Goal: Task Accomplishment & Management: Use online tool/utility

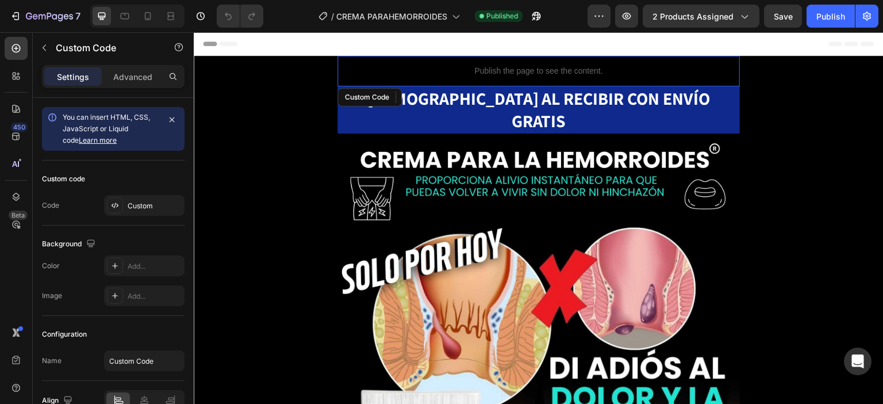
click at [561, 67] on p "Publish the page to see the content." at bounding box center [539, 71] width 403 height 12
click at [352, 95] on div "Custom Code" at bounding box center [376, 97] width 49 height 10
click at [426, 70] on p "Publish the page to see the content." at bounding box center [539, 71] width 403 height 12
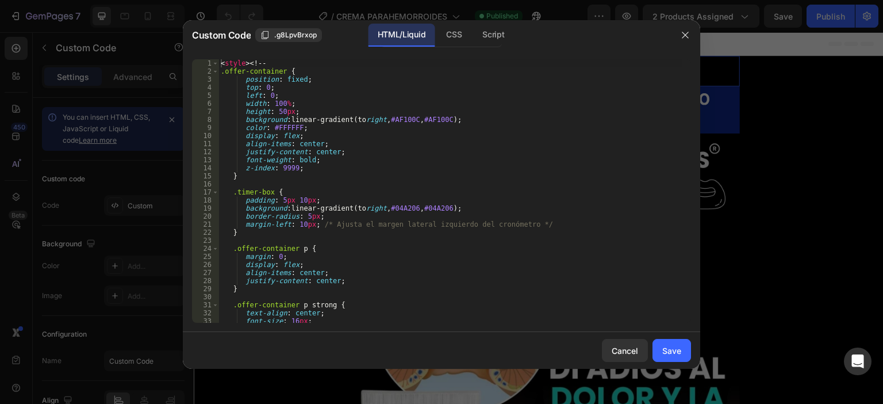
click at [372, 156] on div "< style > <! -- .offer-container { position : fixed ; top : 0 ; left : 0 ; widt…" at bounding box center [451, 199] width 464 height 280
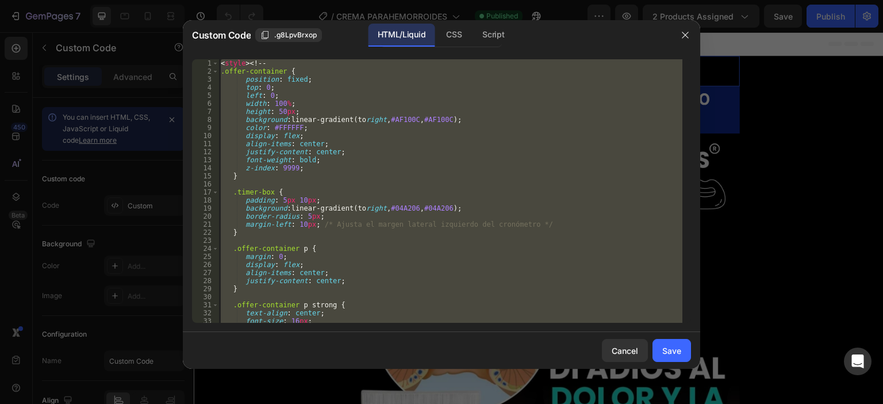
type textarea "setInterval(updateTimer, 1000); </script>"
click at [689, 33] on icon "button" at bounding box center [685, 34] width 9 height 9
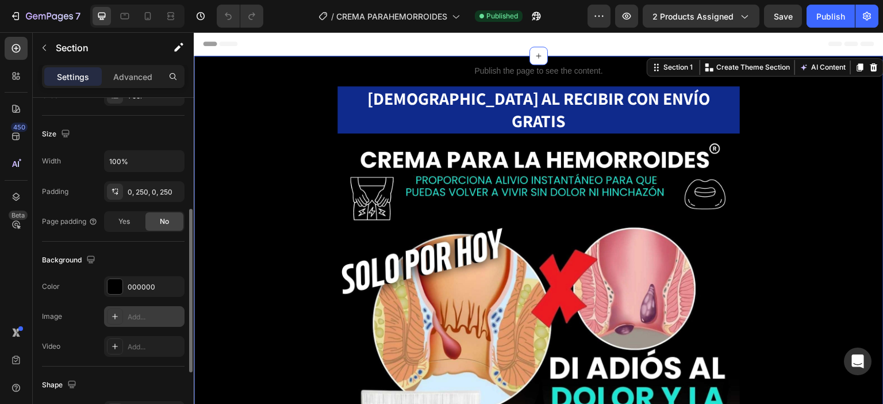
scroll to position [362, 0]
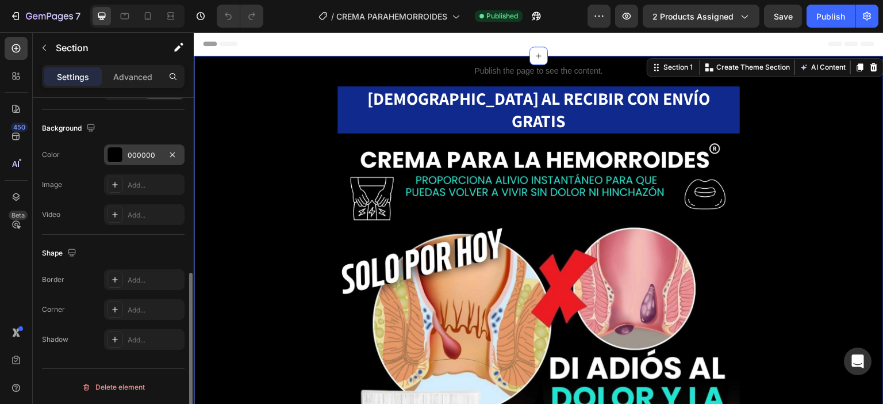
click at [148, 150] on div "000000" at bounding box center [144, 155] width 33 height 10
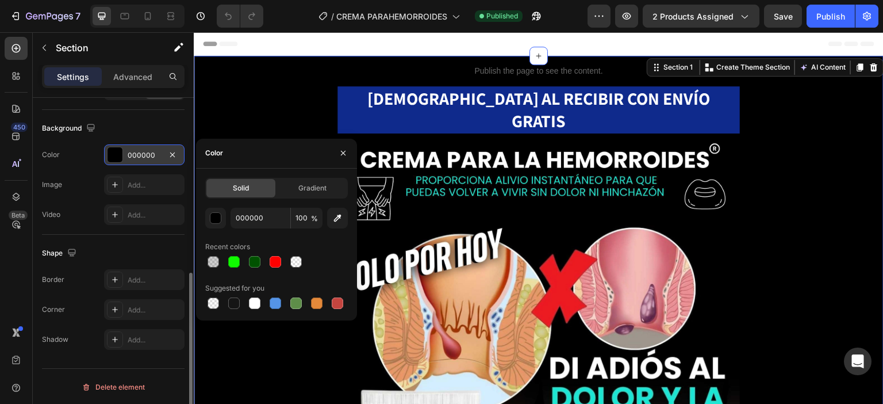
click at [148, 150] on div "000000" at bounding box center [144, 155] width 33 height 10
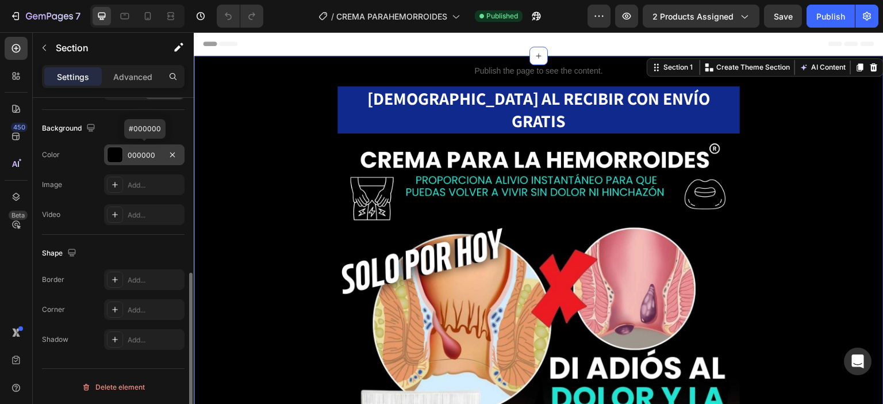
click at [148, 150] on div "000000" at bounding box center [144, 155] width 33 height 10
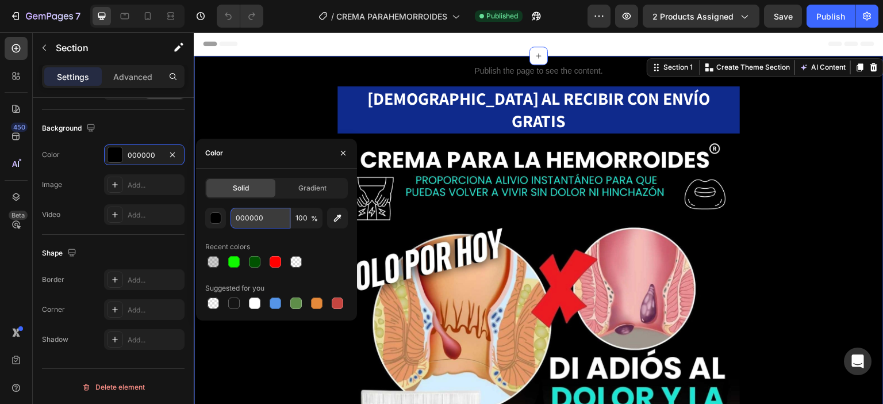
click at [255, 219] on input "000000" at bounding box center [261, 218] width 60 height 21
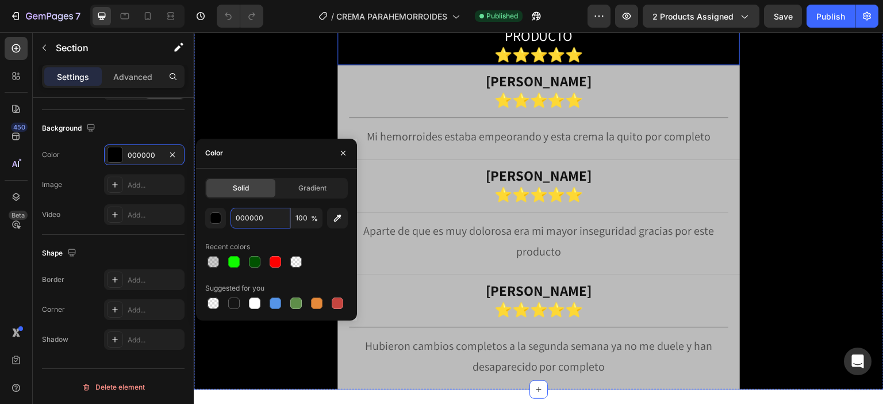
scroll to position [3632, 0]
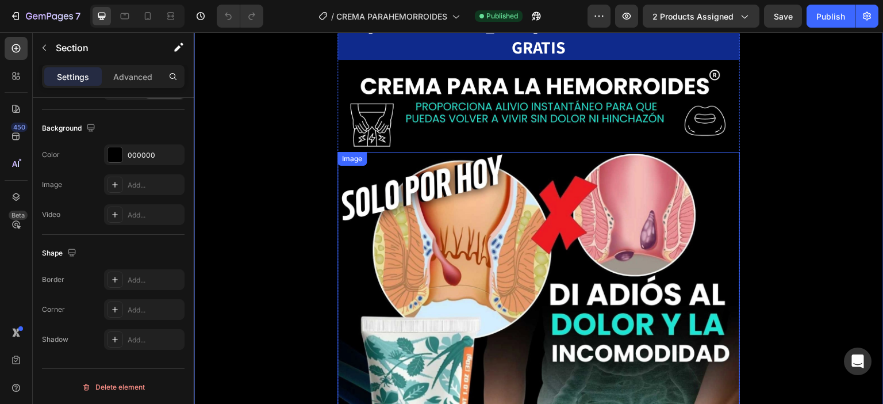
scroll to position [0, 0]
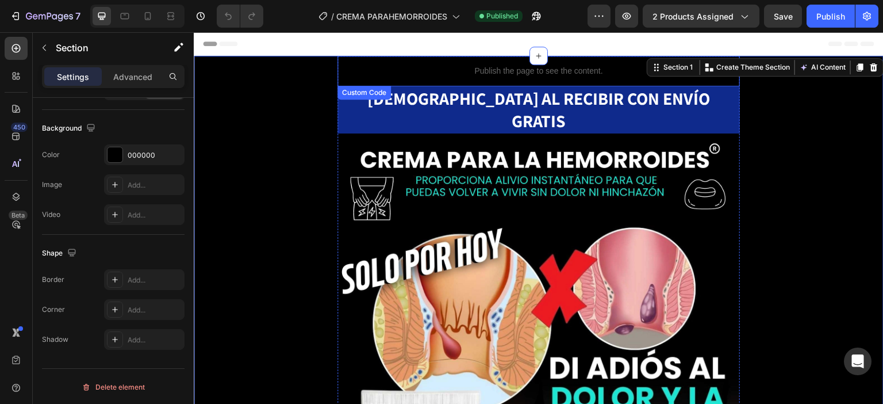
click at [469, 64] on div "Publish the page to see the content." at bounding box center [539, 71] width 403 height 30
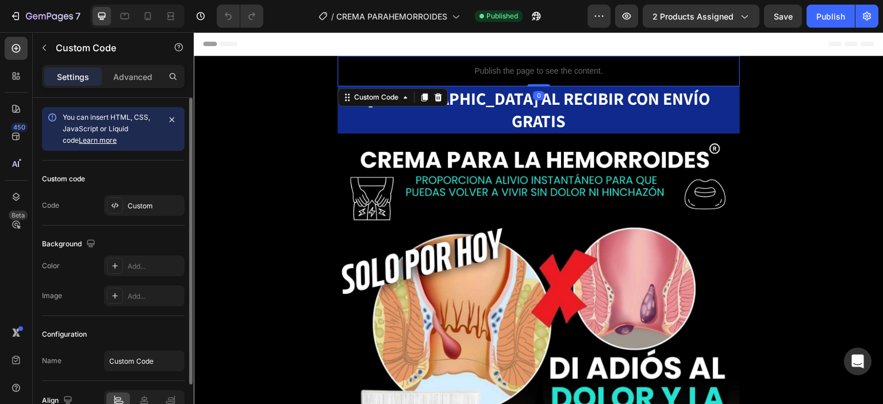
click at [496, 65] on p "Publish the page to see the content." at bounding box center [539, 71] width 403 height 12
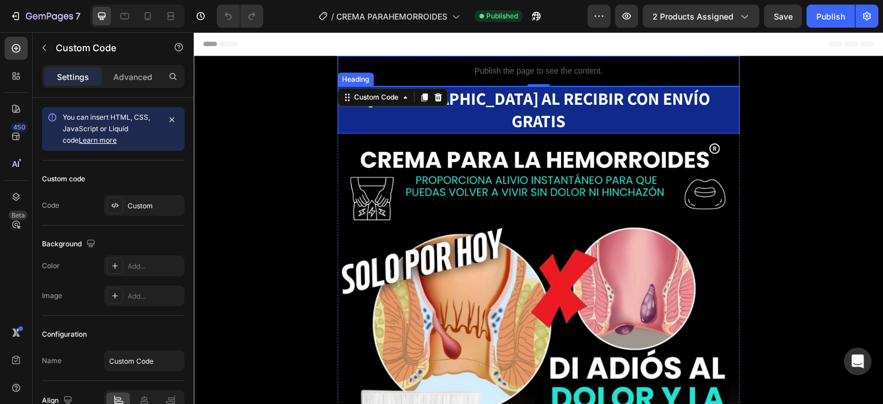
click at [544, 99] on strong "[DEMOGRAPHIC_DATA] AL RECIBIR CON ENVÍO GRATIS" at bounding box center [538, 109] width 343 height 45
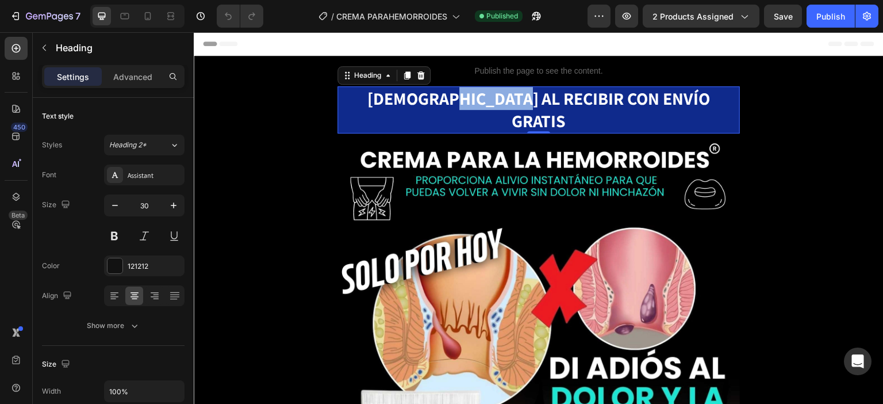
click at [483, 97] on strong "[DEMOGRAPHIC_DATA] AL RECIBIR CON ENVÍO GRATIS" at bounding box center [538, 109] width 343 height 45
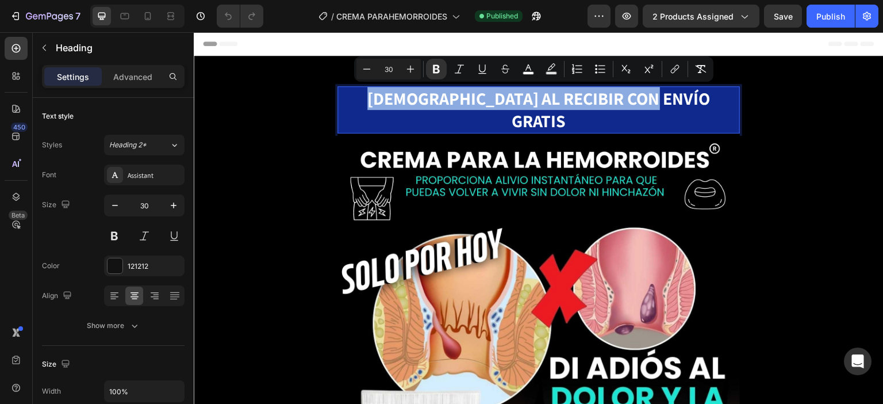
copy strong "[DEMOGRAPHIC_DATA] AL RECIBIR CON ENVÍO GRATIS"
click at [371, 97] on p "[DEMOGRAPHIC_DATA] AL RECIBIR CON ENVÍO GRATIS" at bounding box center [539, 109] width 400 height 45
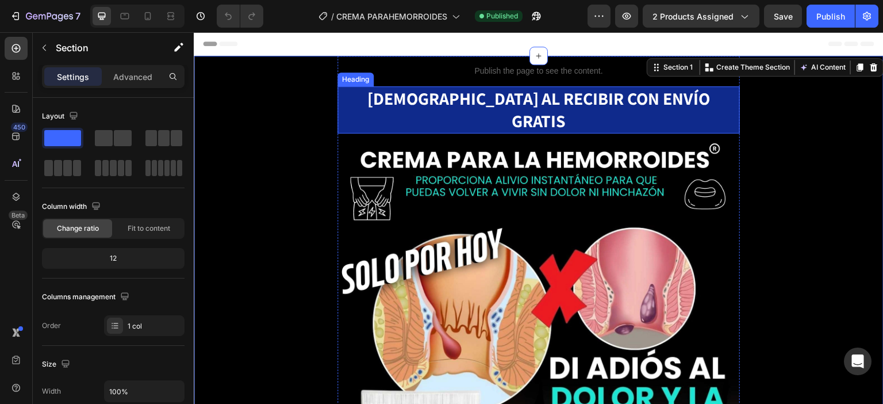
click at [357, 98] on p "⁠⁠⁠⁠⁠⁠⁠ PAGAS AL RECIBIR CON ENVÍO GRATIS" at bounding box center [539, 109] width 400 height 45
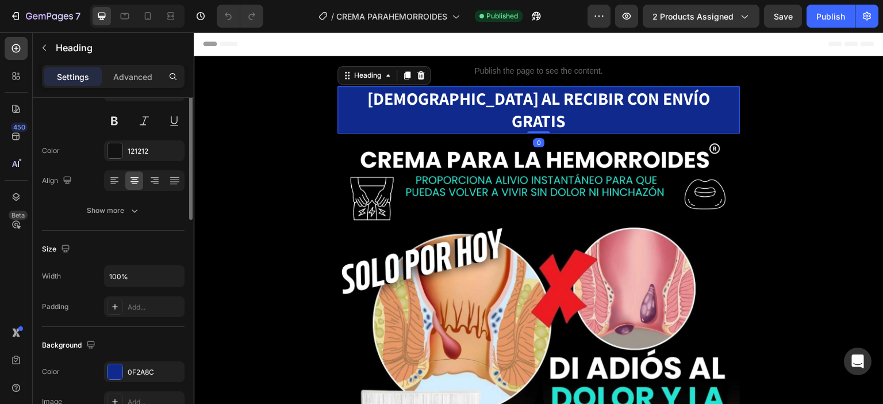
scroll to position [230, 0]
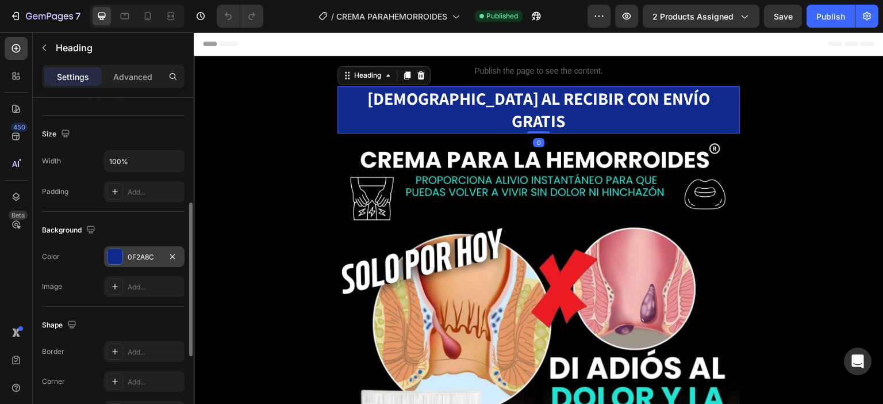
click at [136, 259] on div "0F2A8C" at bounding box center [144, 257] width 33 height 10
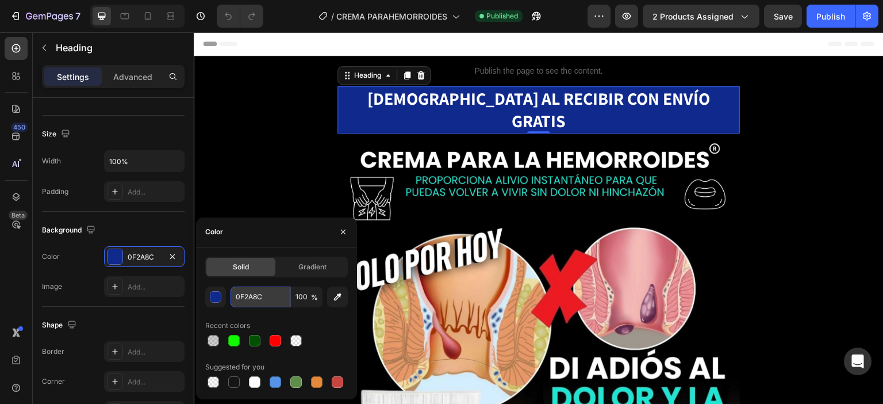
click at [266, 301] on input "0F2A8C" at bounding box center [261, 296] width 60 height 21
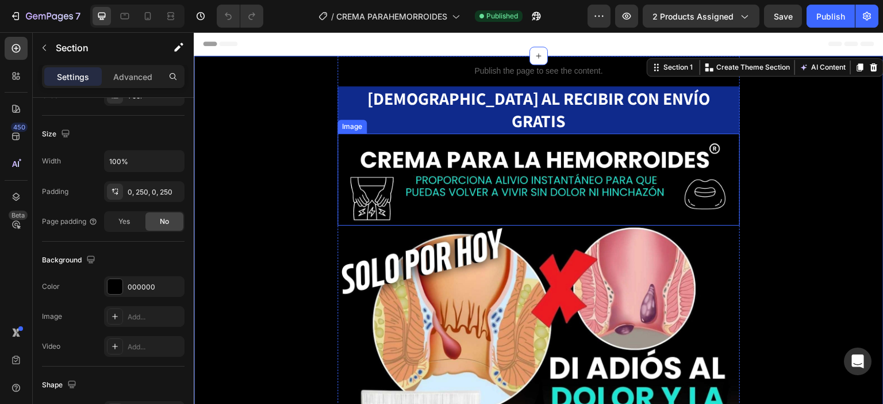
scroll to position [0, 0]
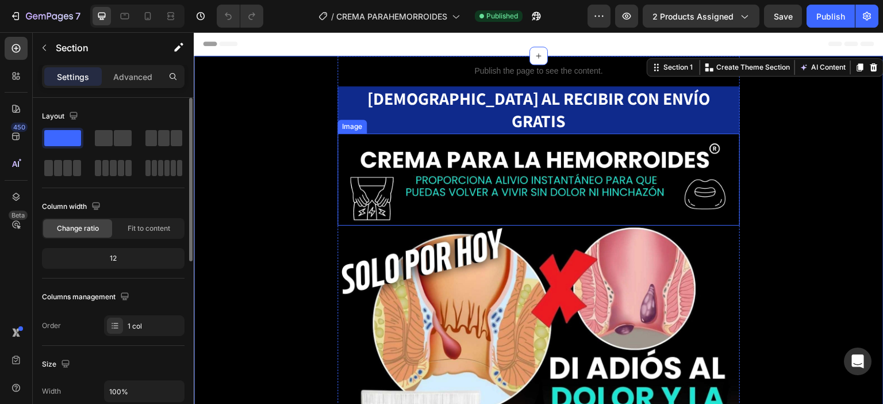
click at [521, 133] on img at bounding box center [539, 179] width 403 height 92
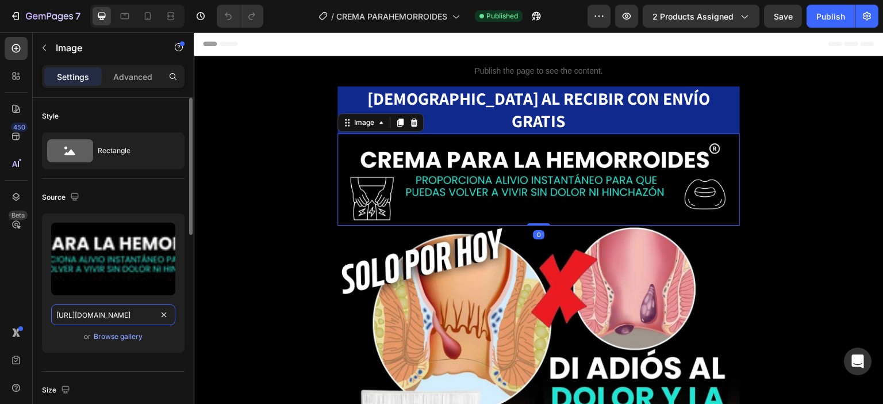
click at [101, 316] on input "[URL][DOMAIN_NAME]" at bounding box center [113, 314] width 124 height 21
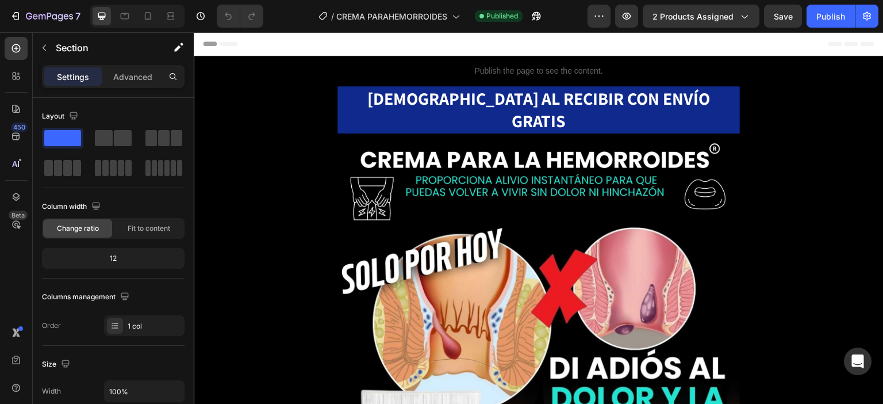
click at [263, 40] on div "Header" at bounding box center [539, 43] width 672 height 23
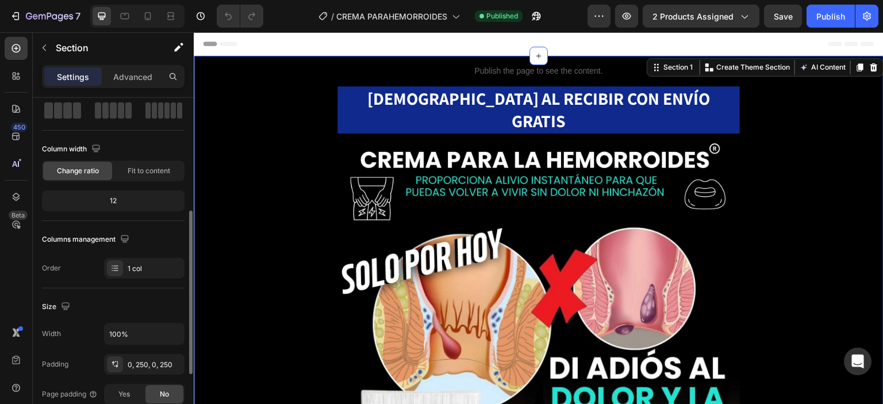
scroll to position [115, 0]
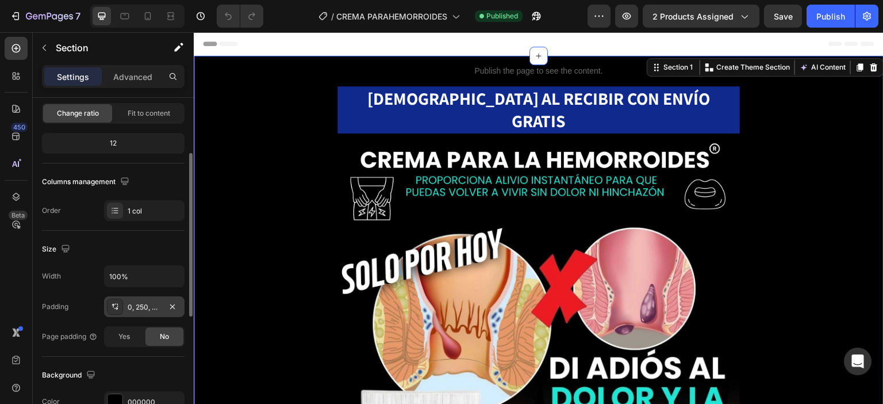
click at [146, 302] on div "0, 250, 0, 250" at bounding box center [144, 307] width 33 height 10
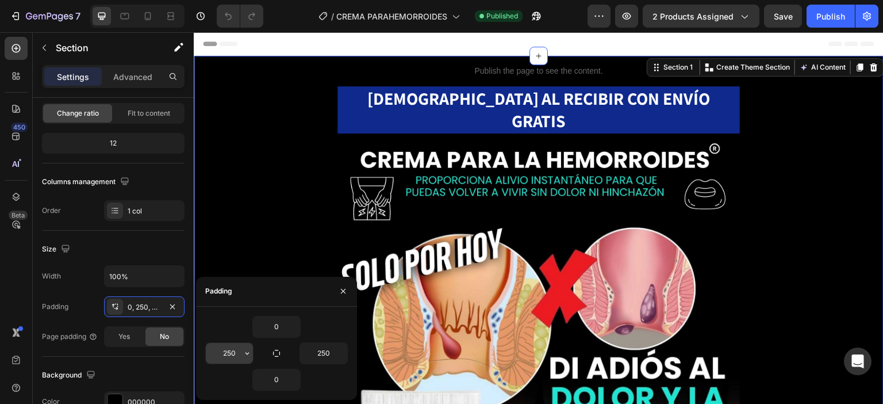
click at [233, 353] on input "250" at bounding box center [229, 353] width 47 height 21
click at [331, 358] on input "250" at bounding box center [323, 353] width 47 height 21
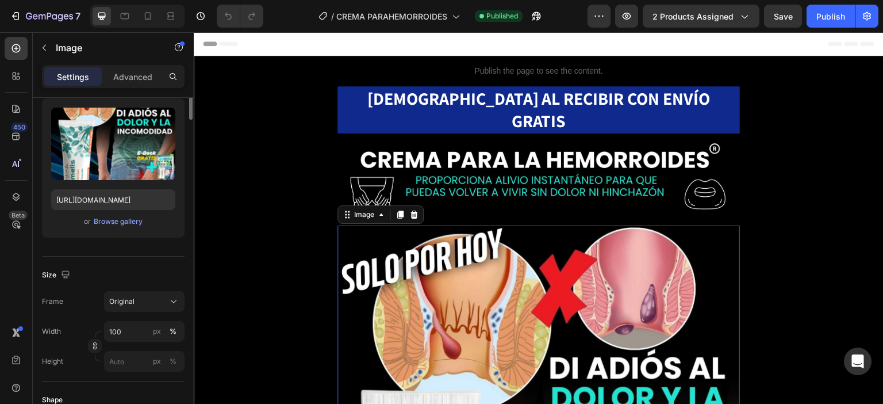
scroll to position [0, 0]
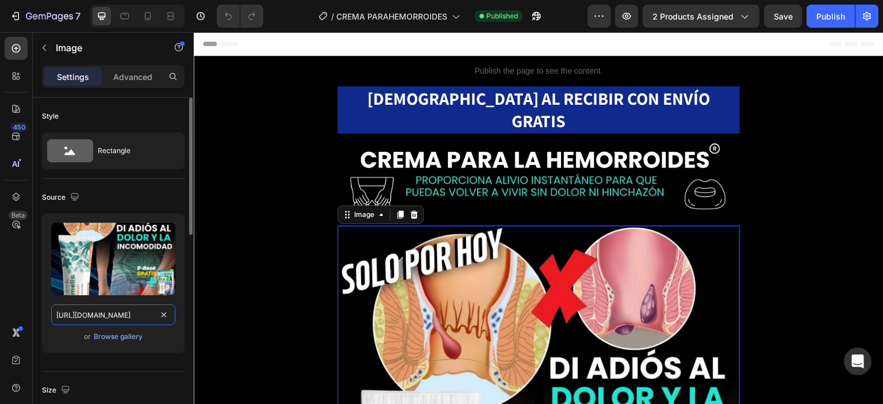
click at [136, 313] on input "[URL][DOMAIN_NAME]" at bounding box center [113, 314] width 124 height 21
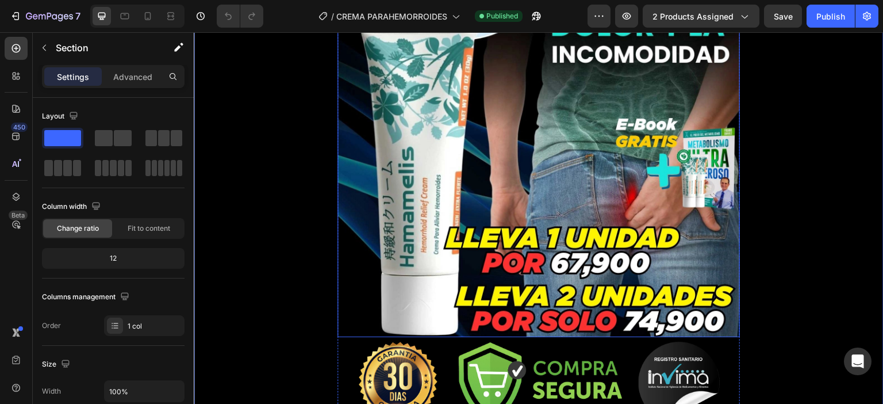
scroll to position [518, 0]
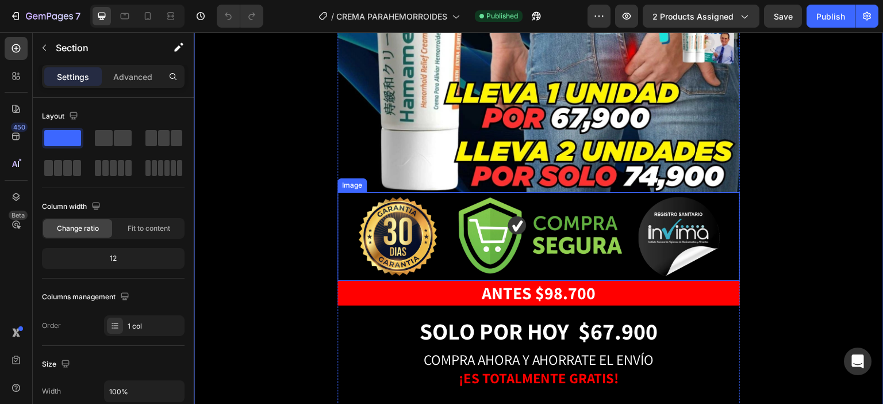
click at [545, 197] on img at bounding box center [539, 236] width 362 height 79
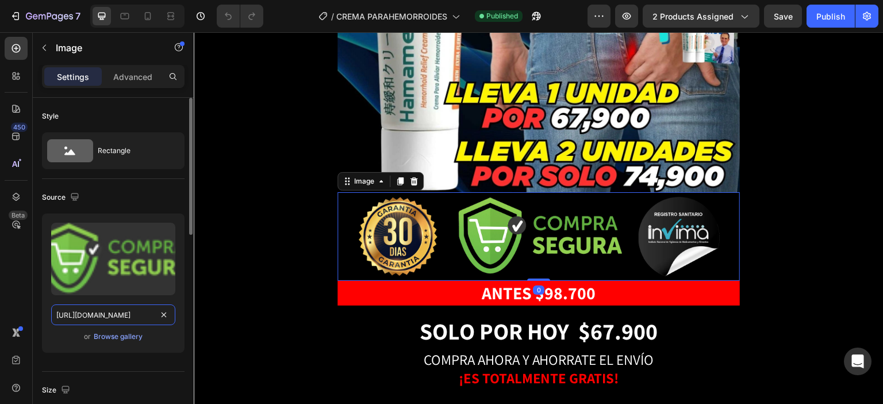
click at [133, 311] on input "[URL][DOMAIN_NAME]" at bounding box center [113, 314] width 124 height 21
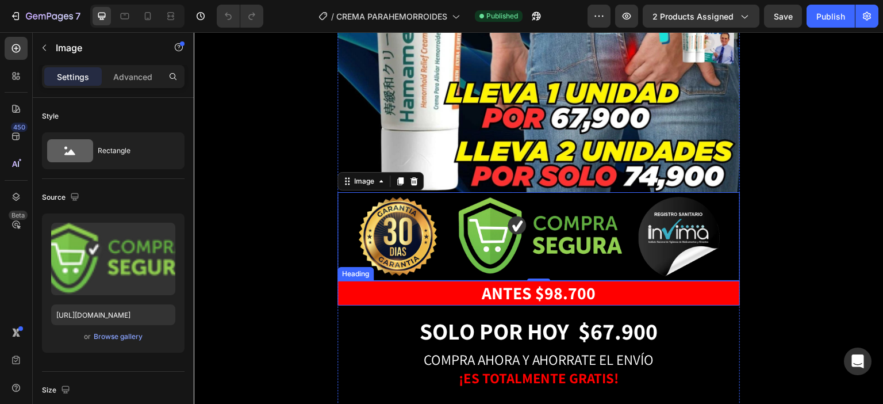
click at [431, 281] on h2 "ANTES $98.700" at bounding box center [539, 293] width 403 height 25
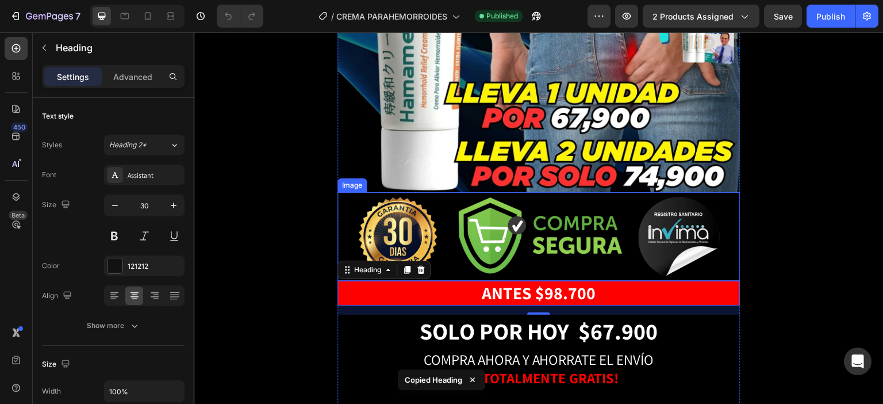
click at [493, 200] on img at bounding box center [539, 236] width 362 height 79
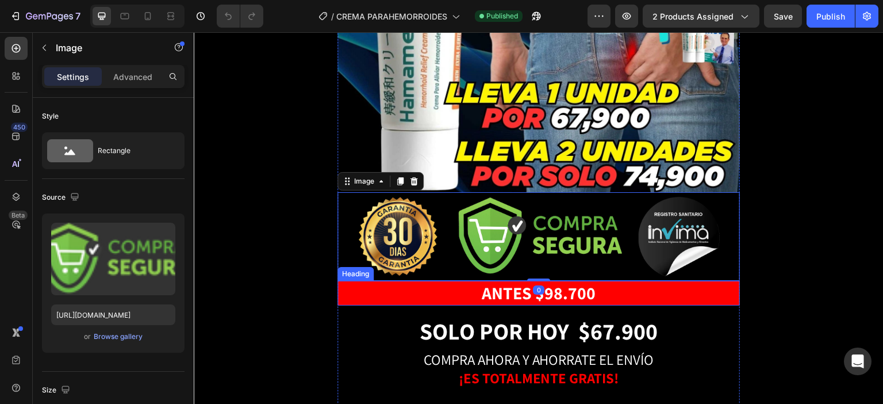
click at [433, 281] on h2 "ANTES $98.700" at bounding box center [539, 293] width 403 height 25
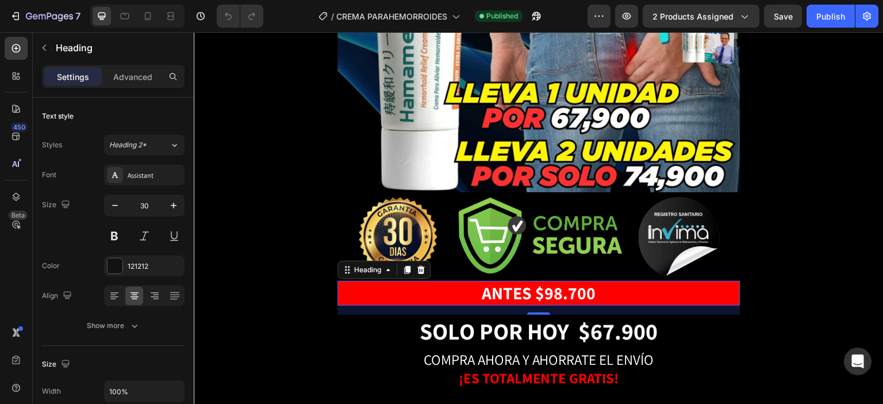
click at [513, 281] on strong "ANTES $98.700" at bounding box center [539, 292] width 114 height 23
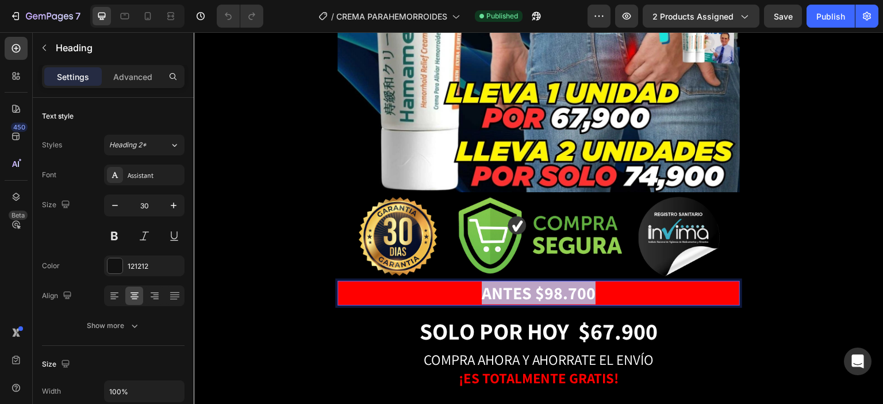
click at [513, 281] on strong "ANTES $98.700" at bounding box center [539, 292] width 114 height 23
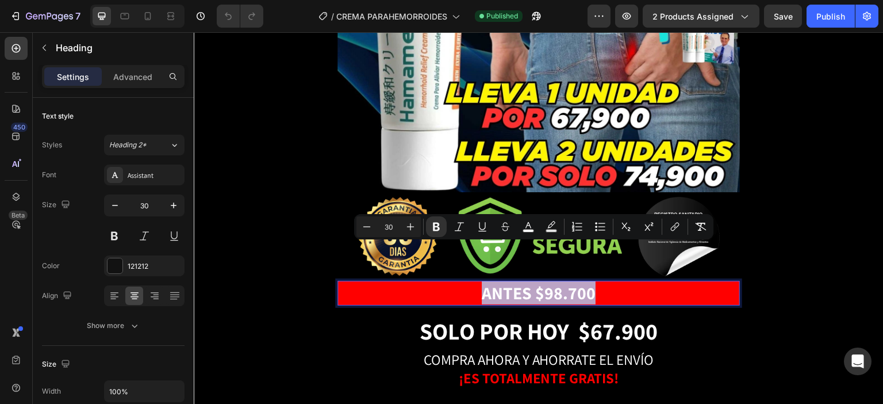
copy strong "ANTES $98.700"
click at [405, 282] on p "ANTES $98.700" at bounding box center [539, 293] width 400 height 22
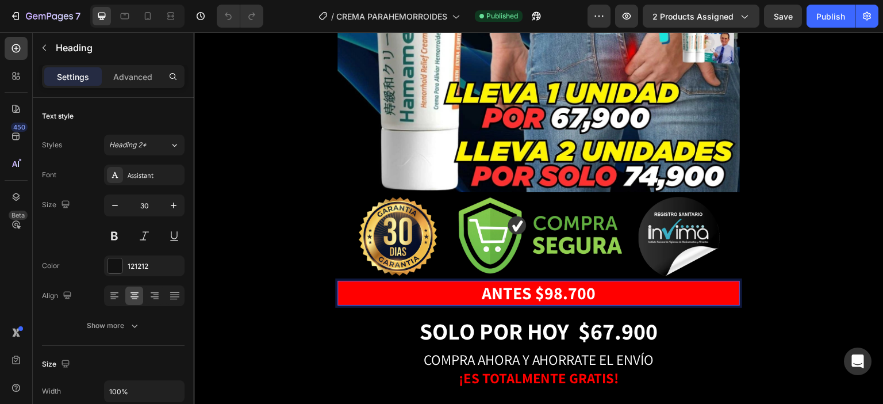
scroll to position [345, 0]
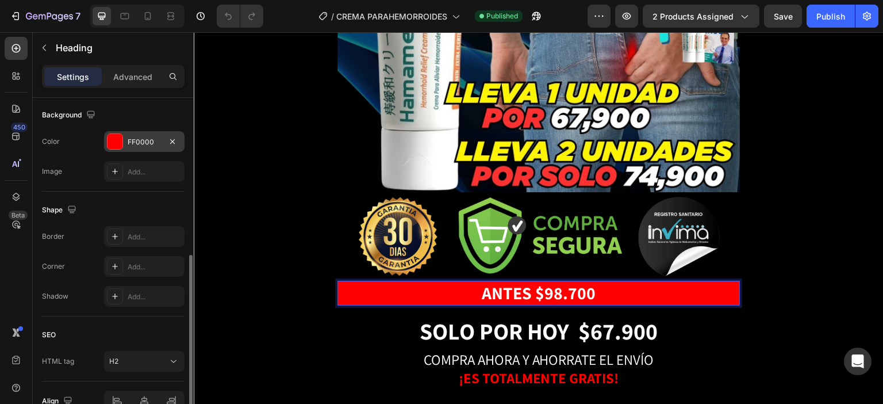
click at [150, 133] on div "FF0000" at bounding box center [144, 141] width 81 height 21
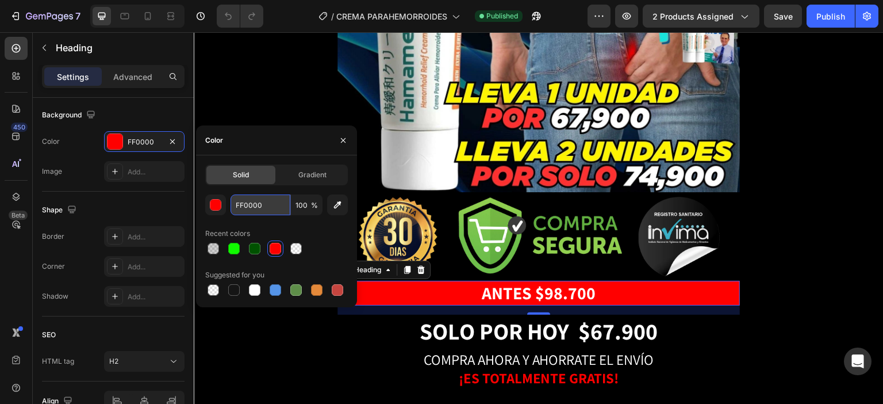
click at [262, 204] on input "FF0000" at bounding box center [261, 204] width 60 height 21
click at [160, 213] on div "Shape" at bounding box center [113, 210] width 143 height 18
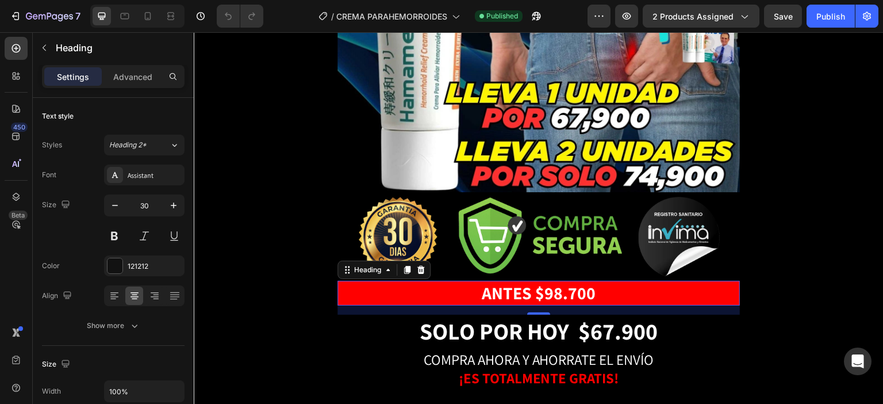
scroll to position [575, 0]
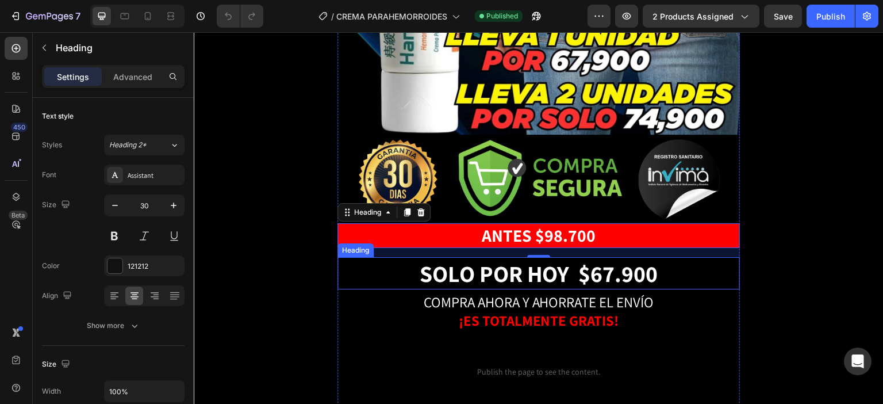
click at [401, 257] on h2 "SOLO POR HOY $67 .900" at bounding box center [539, 273] width 403 height 32
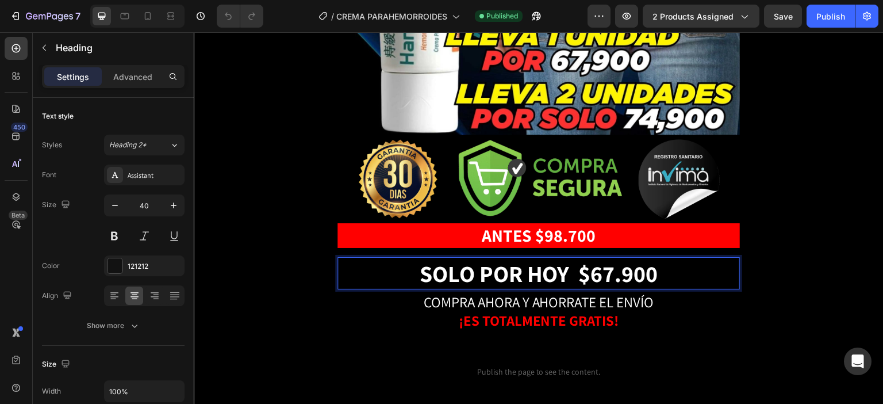
click at [420, 258] on strong "SOLO POR HOY $67" at bounding box center [518, 273] width 196 height 30
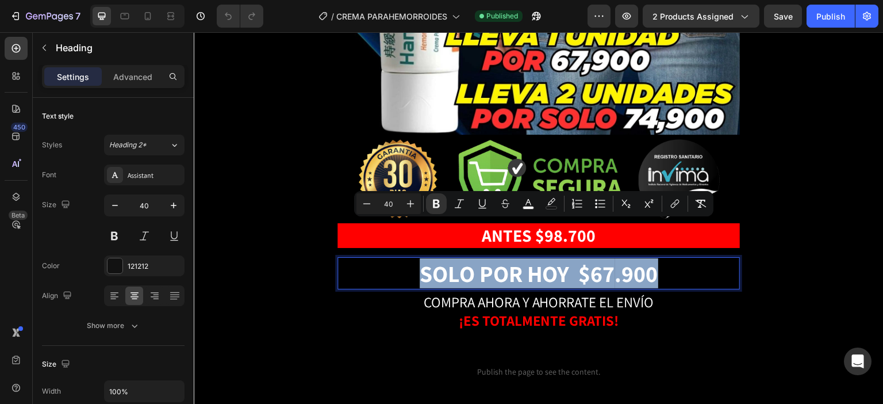
copy p "SOLO POR HOY $67 .900"
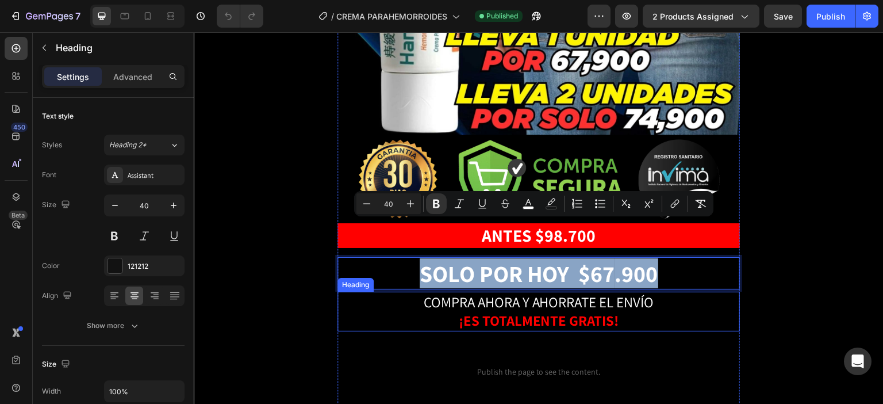
click at [405, 292] on h2 "COMPRA AHORA Y AHORRATE EL ENVÍO ¡ES TOTALMENTE GRATIS!" at bounding box center [539, 312] width 403 height 40
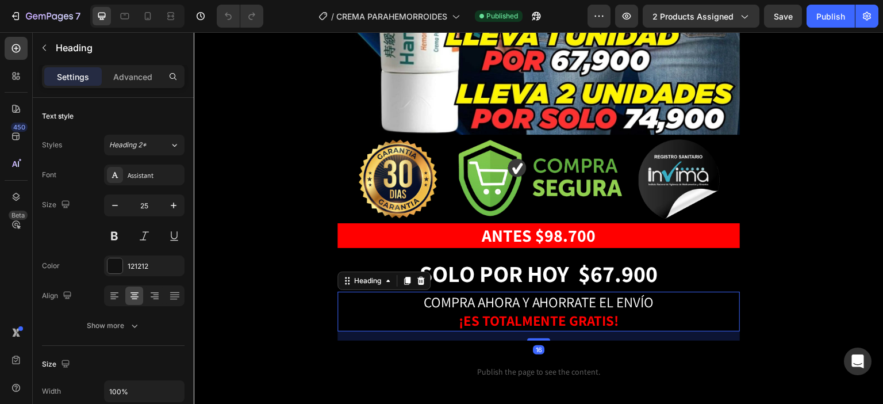
click at [411, 292] on h2 "COMPRA AHORA Y AHORRATE EL ENVÍO ¡ES TOTALMENTE GRATIS!" at bounding box center [539, 312] width 403 height 40
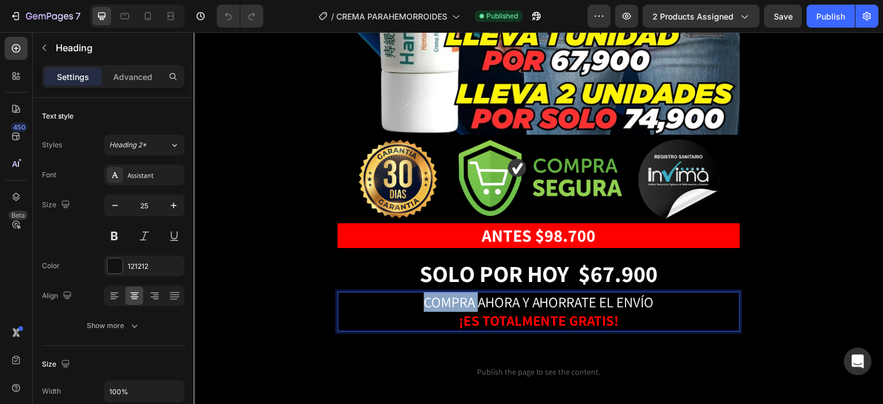
click at [411, 293] on p "COMPRA AHORA Y AHORRATE EL ENVÍO ¡ES TOTALMENTE GRATIS!" at bounding box center [539, 311] width 400 height 37
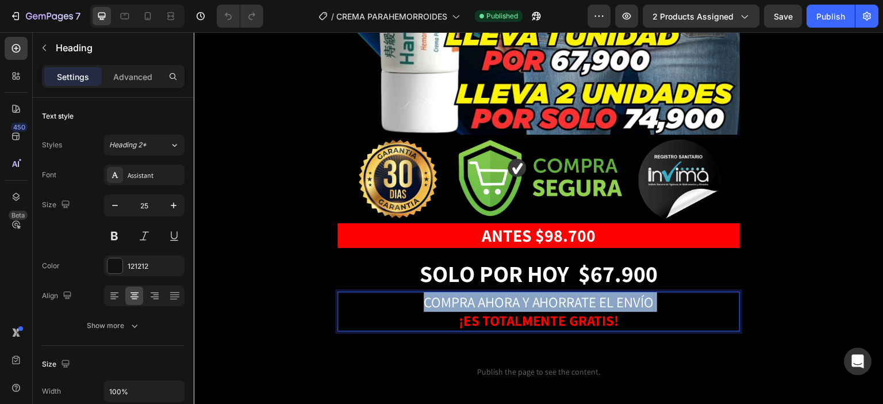
click at [411, 293] on p "COMPRA AHORA Y AHORRATE EL ENVÍO ¡ES TOTALMENTE GRATIS!" at bounding box center [539, 311] width 400 height 37
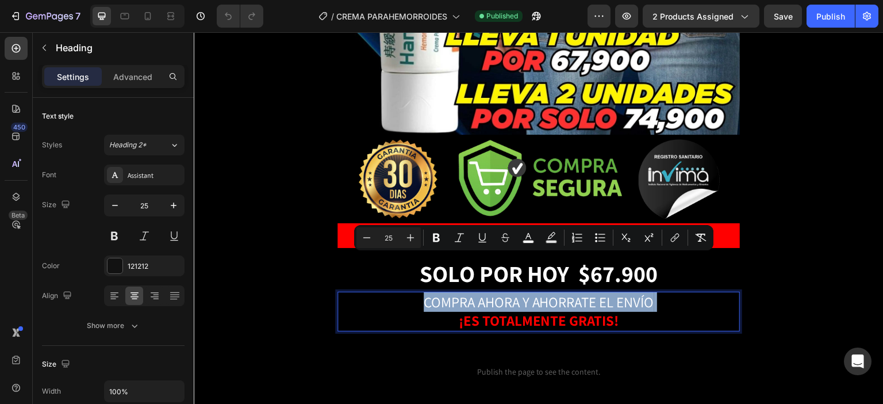
click at [400, 293] on p "COMPRA AHORA Y AHORRATE EL ENVÍO ¡ES TOTALMENTE GRATIS!" at bounding box center [539, 311] width 400 height 37
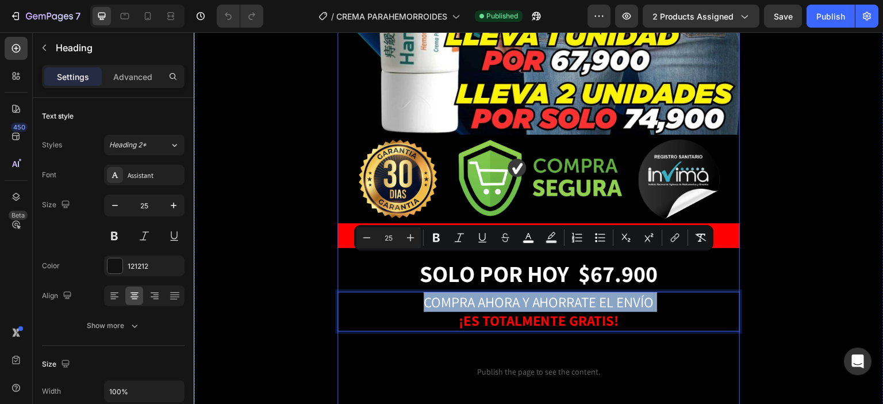
click at [398, 305] on div "Publish the page to see the content. Custom Code ⁠⁠⁠⁠⁠⁠⁠ PAGAS AL RECIBIR CON E…" at bounding box center [539, 320] width 403 height 1679
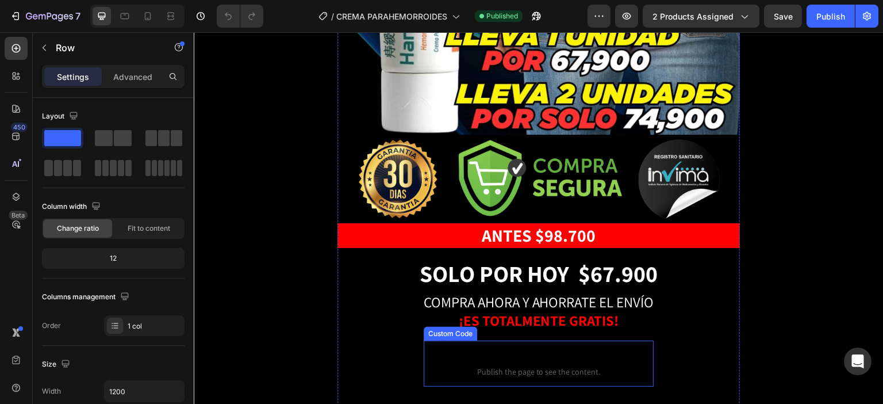
click at [526, 340] on p "Custom Code Publish the page to see the content." at bounding box center [539, 363] width 230 height 46
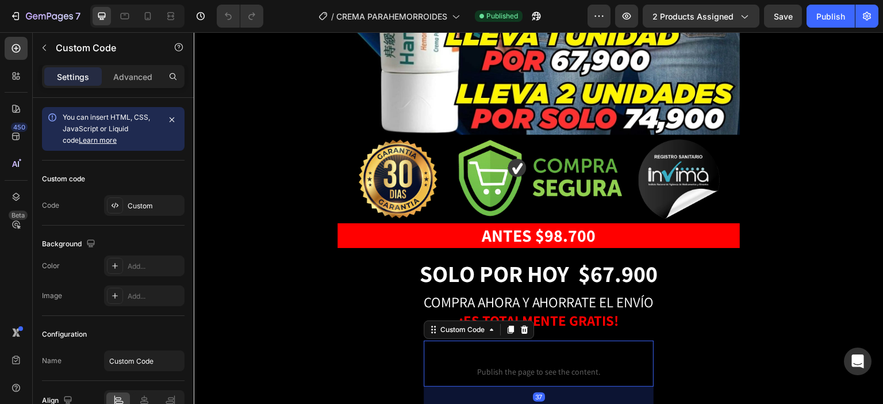
click at [476, 340] on p "Custom Code Publish the page to see the content." at bounding box center [539, 363] width 230 height 46
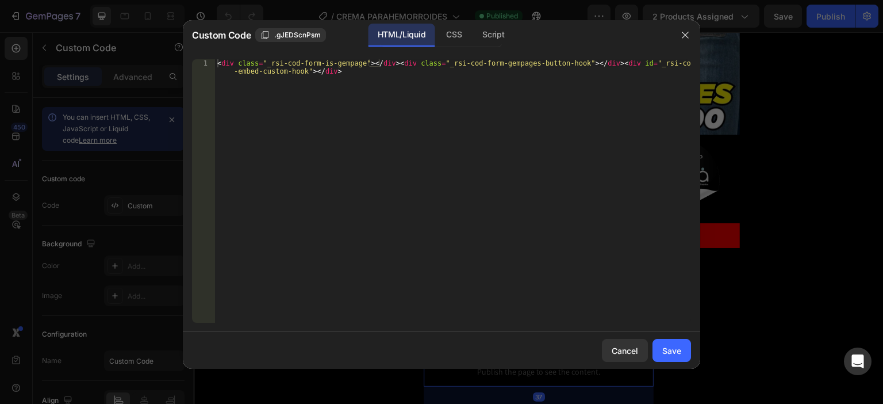
type textarea "<div class="_rsi-cod-form-is-gempage"></div><div class="_rsi-cod-form-gempages-…"
click at [428, 161] on div "< div class = "_rsi-cod-form-is-gempage" > </ div > < div class = "_rsi-cod-for…" at bounding box center [453, 207] width 476 height 296
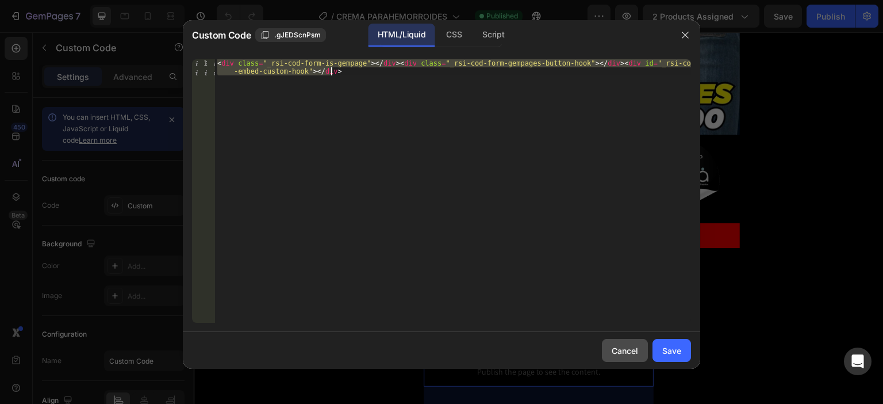
click at [638, 346] on div "Cancel" at bounding box center [625, 350] width 26 height 12
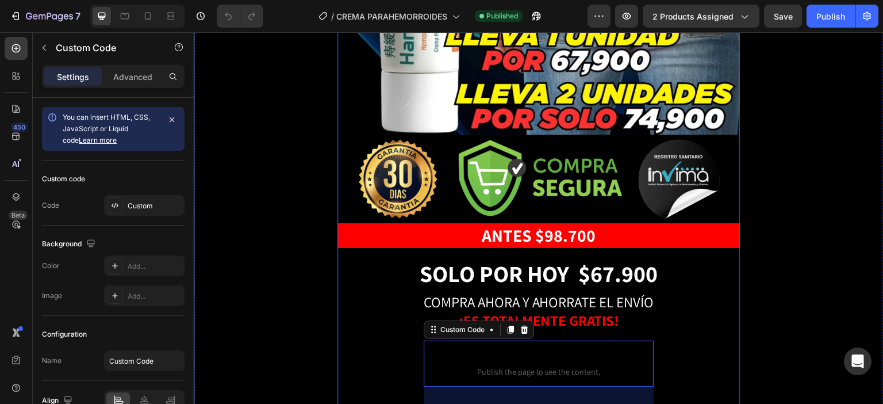
click at [400, 314] on div "Publish the page to see the content. Custom Code ⁠⁠⁠⁠⁠⁠⁠ PAGAS AL RECIBIR CON E…" at bounding box center [539, 320] width 403 height 1679
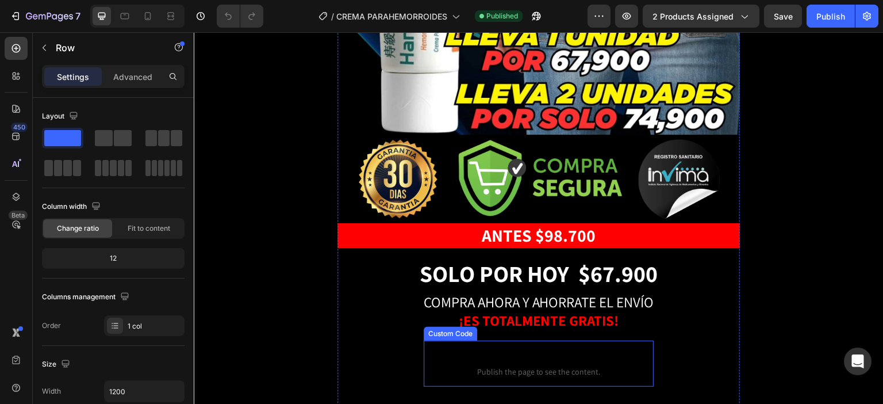
click at [517, 350] on span "Custom Code" at bounding box center [539, 357] width 230 height 14
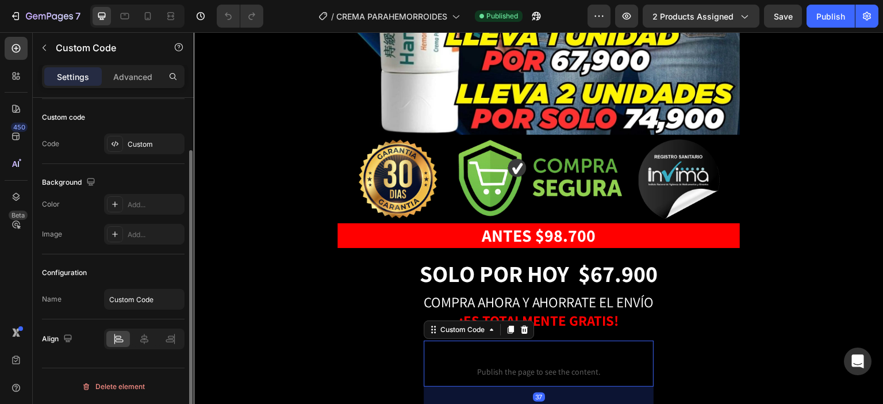
scroll to position [0, 0]
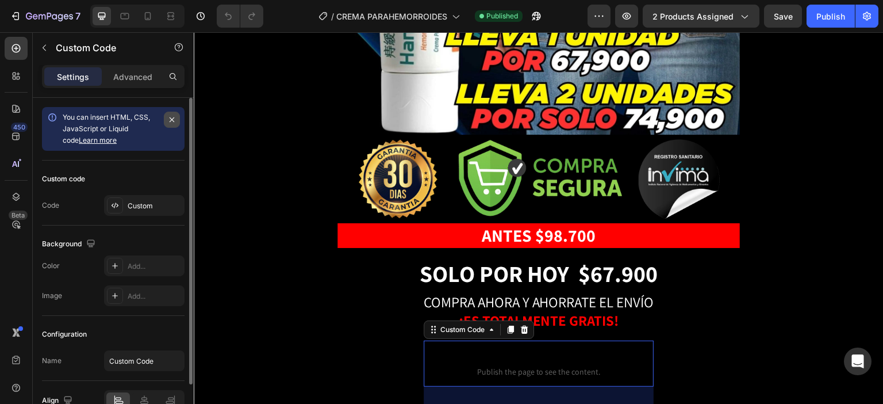
drag, startPoint x: 173, startPoint y: 118, endPoint x: 9, endPoint y: 120, distance: 163.9
click at [173, 118] on icon "button" at bounding box center [172, 119] width 5 height 5
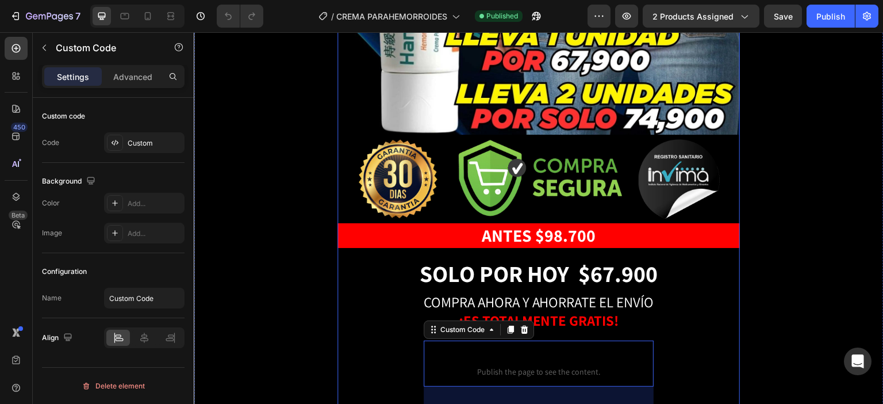
click at [416, 319] on div "Publish the page to see the content. Custom Code ⁠⁠⁠⁠⁠⁠⁠ PAGAS AL RECIBIR CON E…" at bounding box center [539, 320] width 403 height 1679
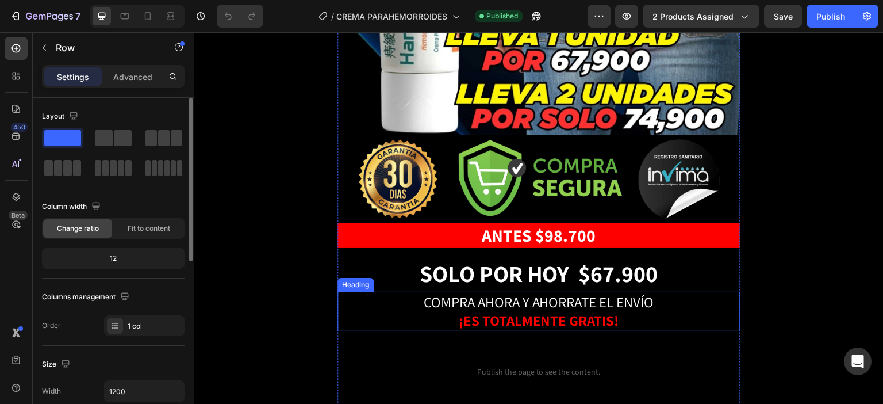
click at [510, 311] on strong "¡ES TOTALMENTE GRATIS!" at bounding box center [539, 320] width 160 height 19
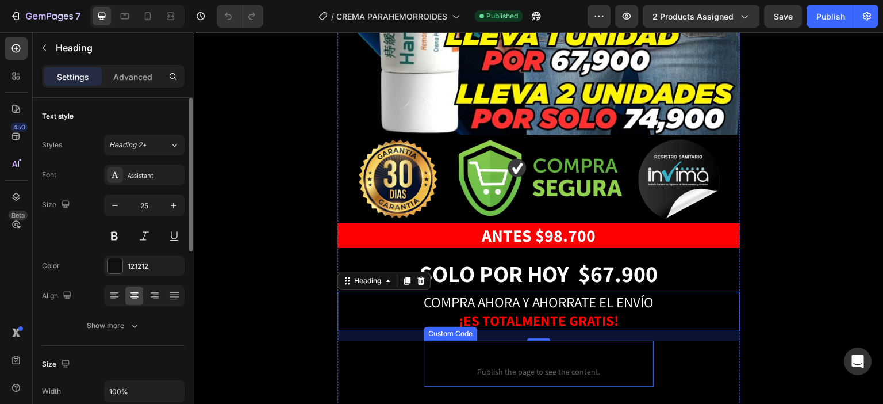
click at [454, 340] on p "Custom Code Publish the page to see the content." at bounding box center [539, 363] width 230 height 46
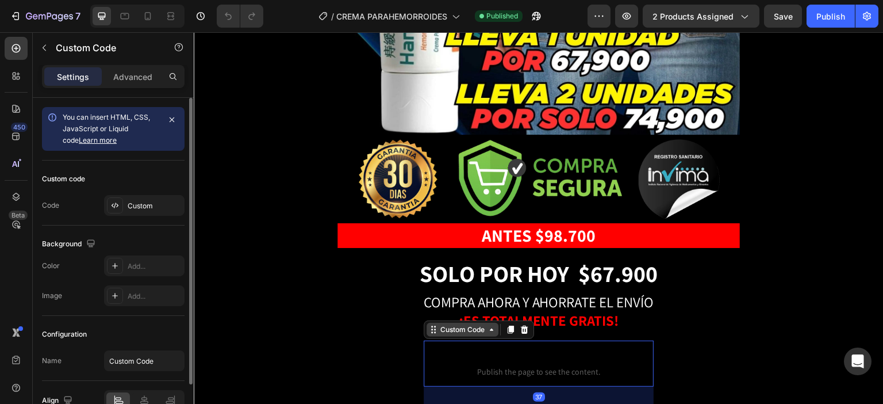
click at [457, 324] on div "Custom Code" at bounding box center [462, 329] width 49 height 10
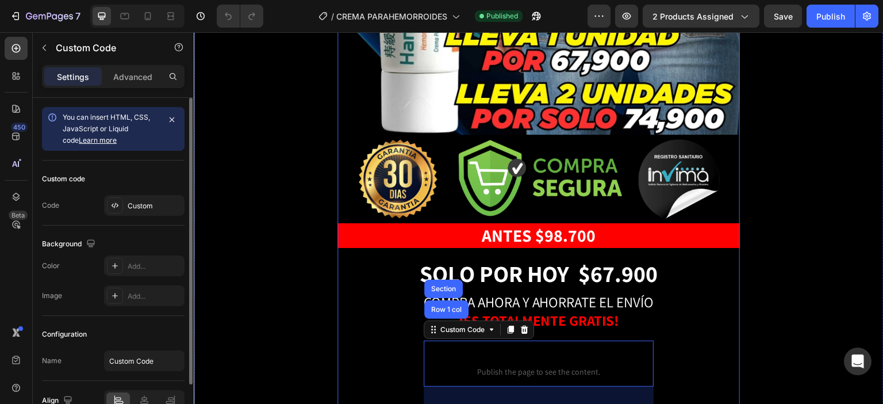
click at [676, 321] on div "Publish the page to see the content. Custom Code ⁠⁠⁠⁠⁠⁠⁠ PAGAS AL RECIBIR CON E…" at bounding box center [539, 320] width 403 height 1679
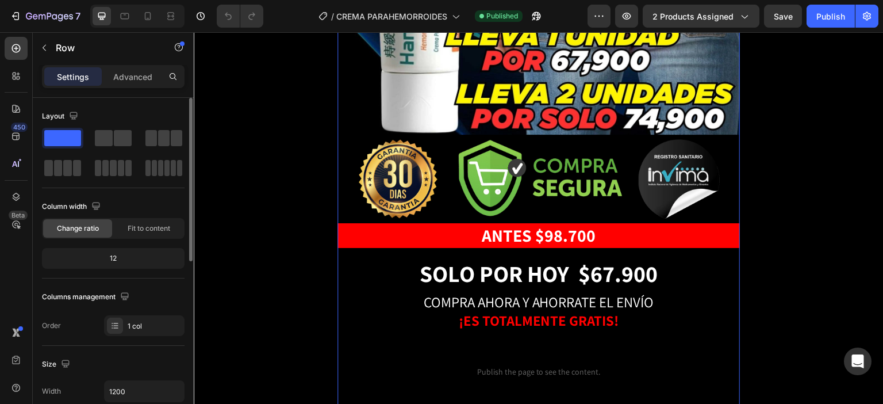
scroll to position [690, 0]
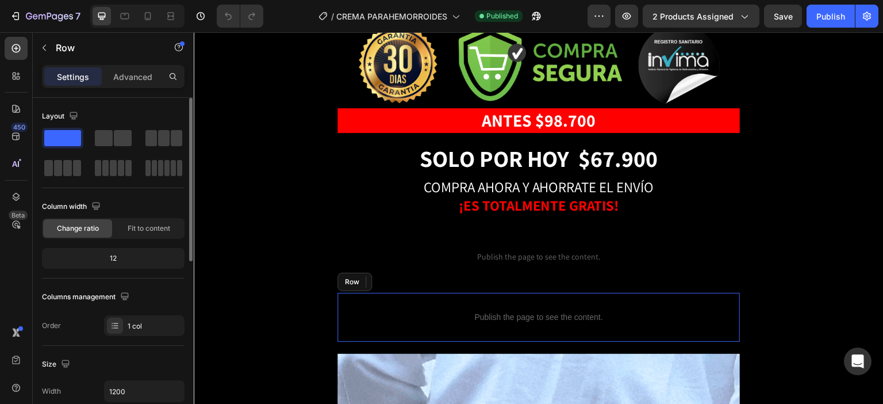
click at [543, 293] on div "Publish the page to see the content. Custom Code Row" at bounding box center [539, 317] width 403 height 49
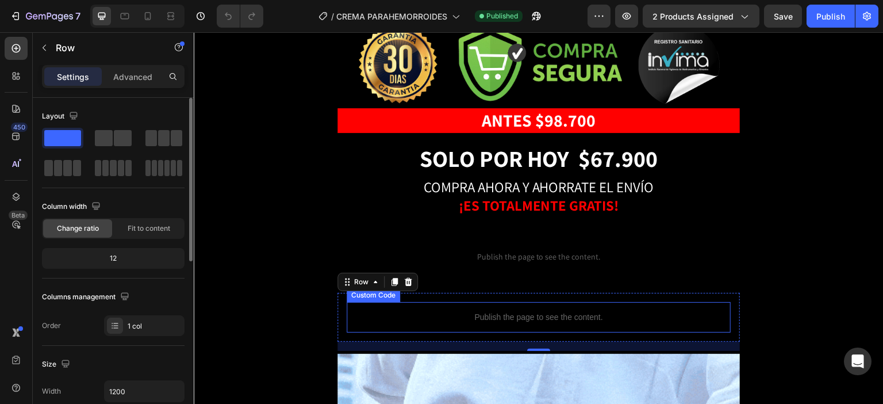
click at [498, 311] on p "Publish the page to see the content." at bounding box center [539, 317] width 384 height 12
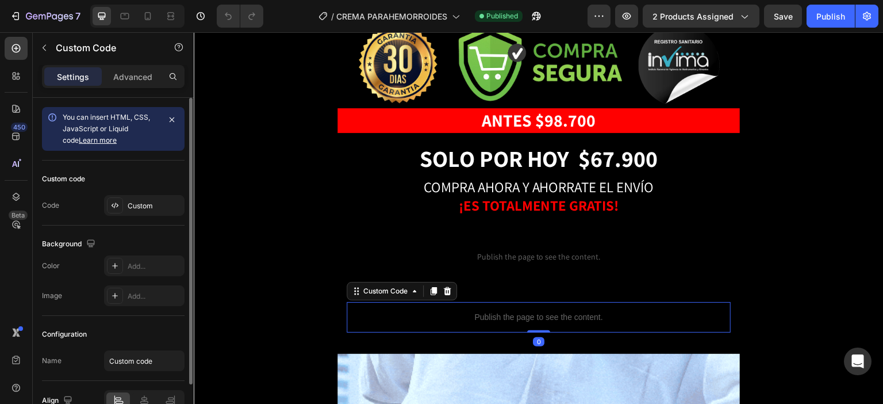
click at [498, 311] on p "Publish the page to see the content." at bounding box center [539, 317] width 384 height 12
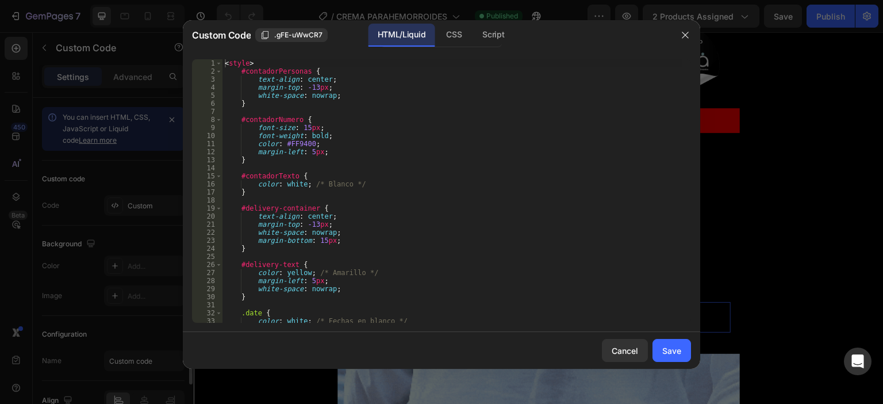
click at [409, 199] on div "< style > #contadorPersonas { text-align : center ; margin-top : -13 px ; [PERS…" at bounding box center [453, 199] width 460 height 280
type textarea "</script>"
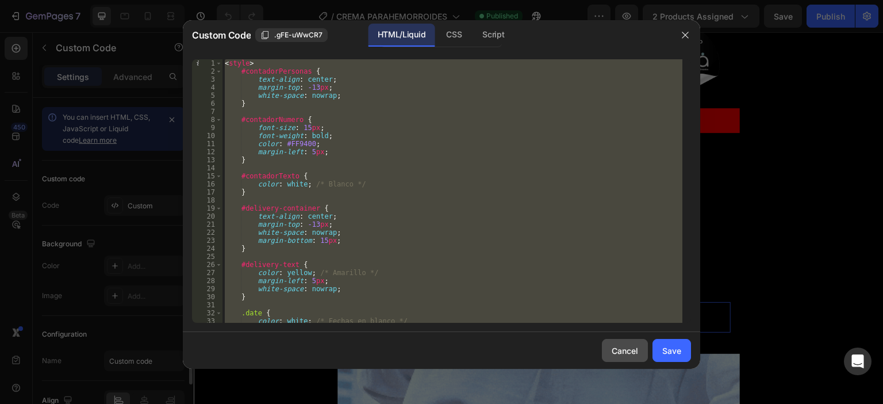
click at [628, 350] on div "Cancel" at bounding box center [625, 350] width 26 height 12
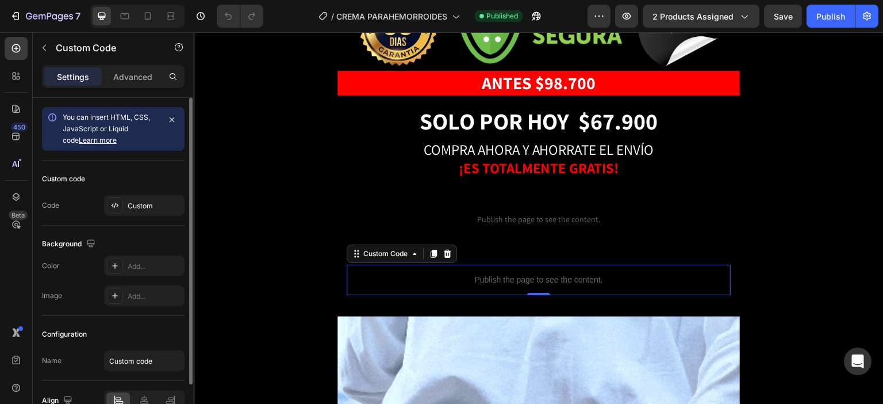
scroll to position [805, 0]
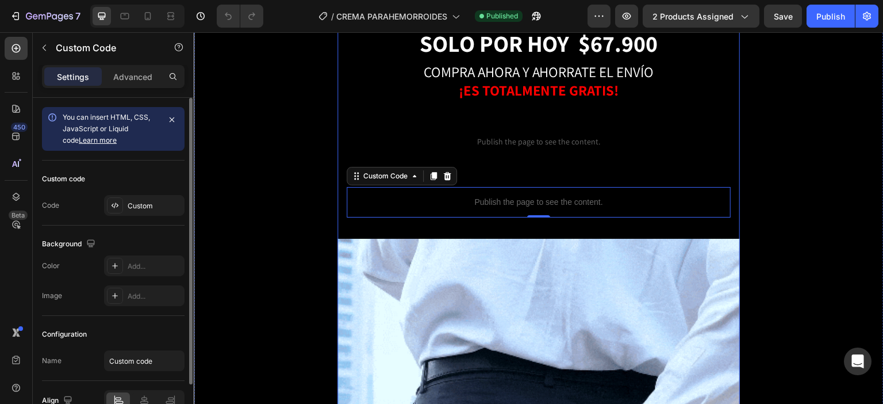
click at [553, 192] on div "Publish the page to see the content. Custom Code ⁠⁠⁠⁠⁠⁠⁠ PAGAS AL RECIBIR CON E…" at bounding box center [539, 90] width 403 height 1679
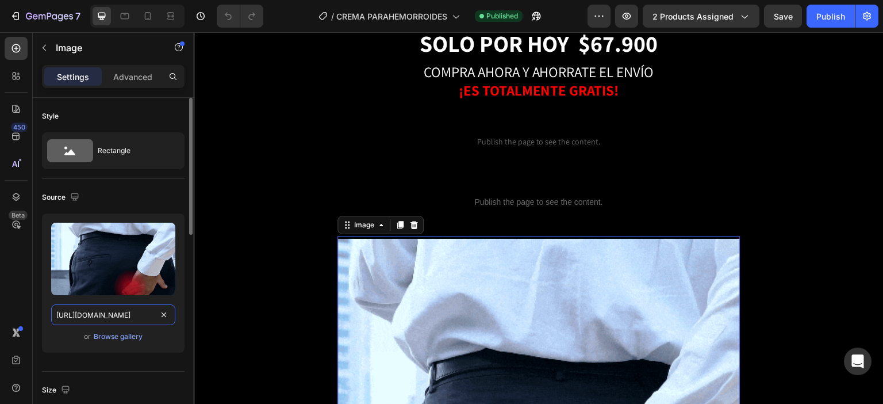
click at [116, 315] on input "[URL][DOMAIN_NAME]" at bounding box center [113, 314] width 124 height 21
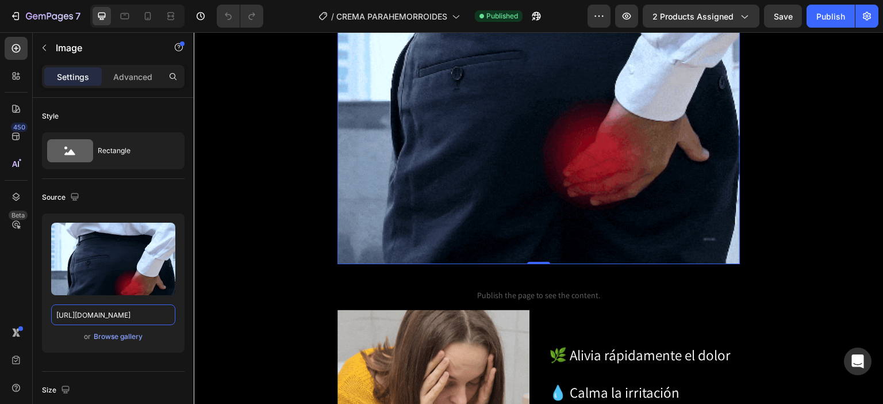
scroll to position [1323, 0]
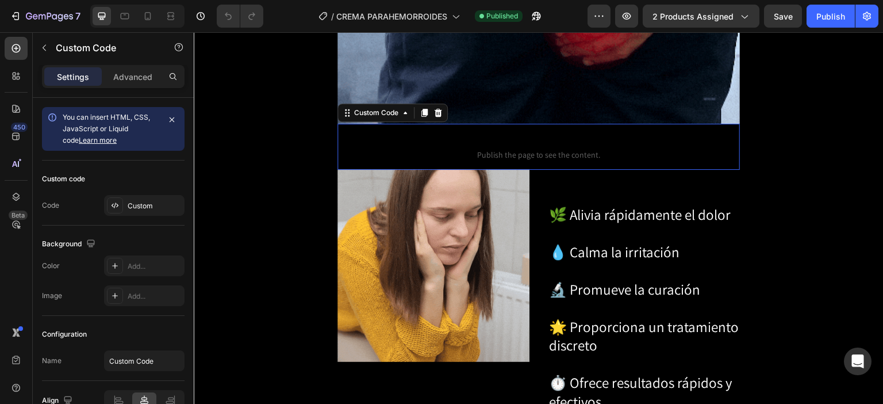
click at [529, 133] on span "Custom Code" at bounding box center [539, 140] width 403 height 14
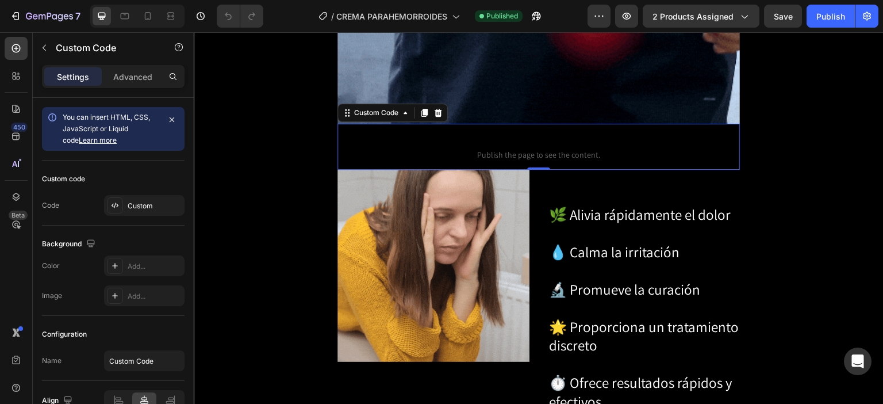
click at [453, 149] on span "Publish the page to see the content." at bounding box center [539, 155] width 403 height 12
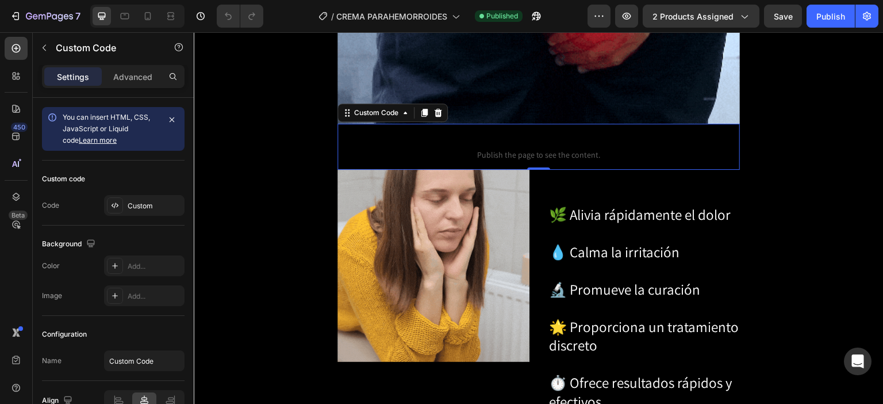
click at [453, 149] on span "Publish the page to see the content." at bounding box center [539, 155] width 403 height 12
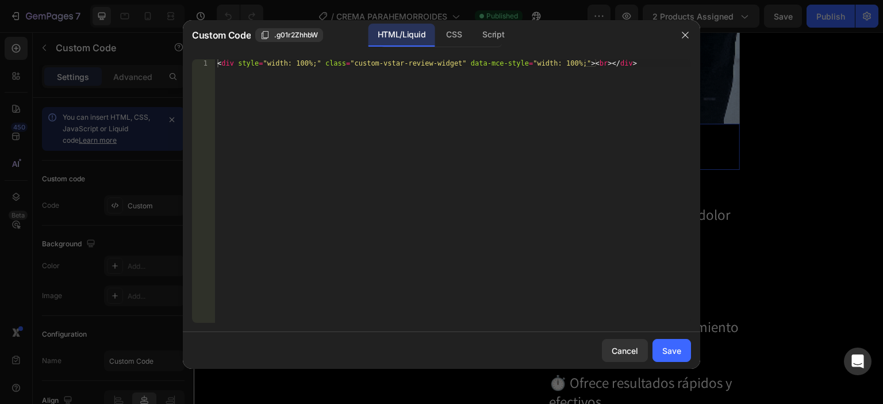
type textarea "<div style="width: 100%;" class="custom-vstar-review-widget" data-mce-style="wi…"
click at [453, 104] on div "< div style = "width: 100%;" class = "custom-vstar-review-widget" data-mce-styl…" at bounding box center [453, 199] width 476 height 280
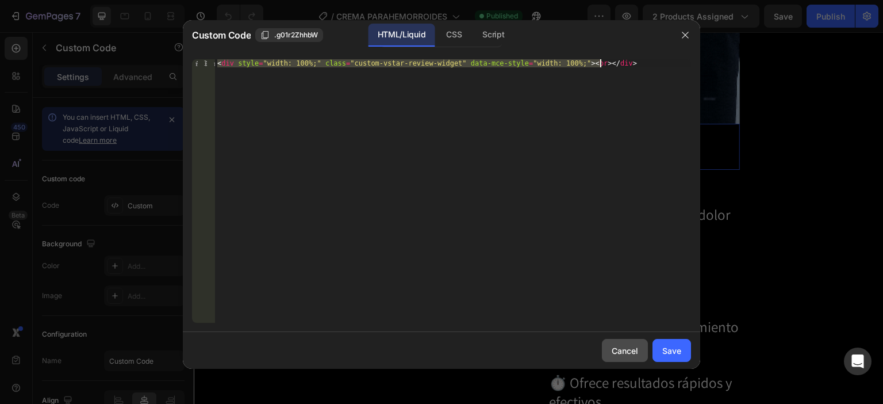
click at [637, 353] on div "Cancel" at bounding box center [625, 350] width 26 height 12
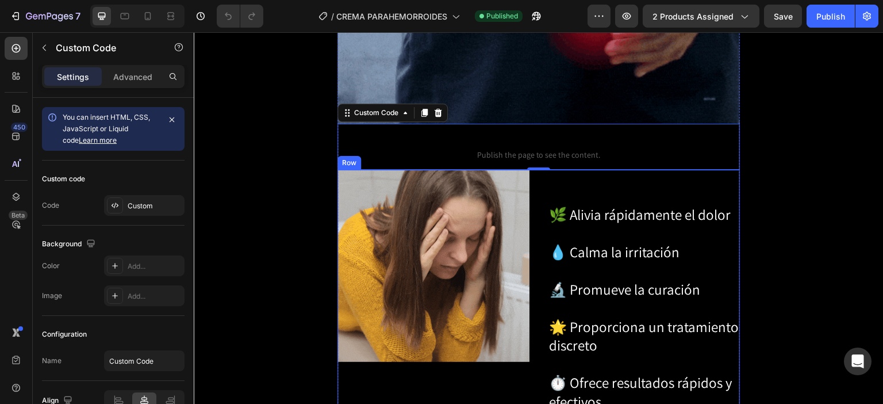
click at [579, 170] on div "🌿 Alivia rápidamente el dolor 💧 Calma la irritación 🔬 Promueve la curación 🌟 Pr…" at bounding box center [644, 291] width 192 height 243
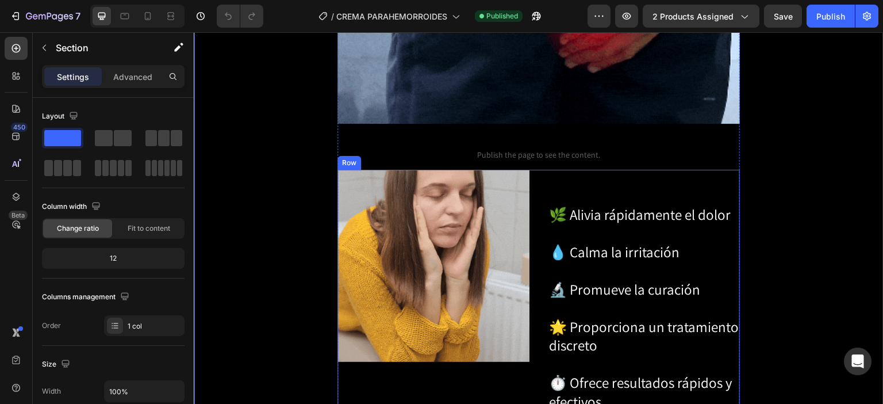
click at [642, 170] on div "🌿 Alivia rápidamente el dolor 💧 Calma la irritación 🔬 Promueve la curación 🌟 Pr…" at bounding box center [644, 291] width 192 height 243
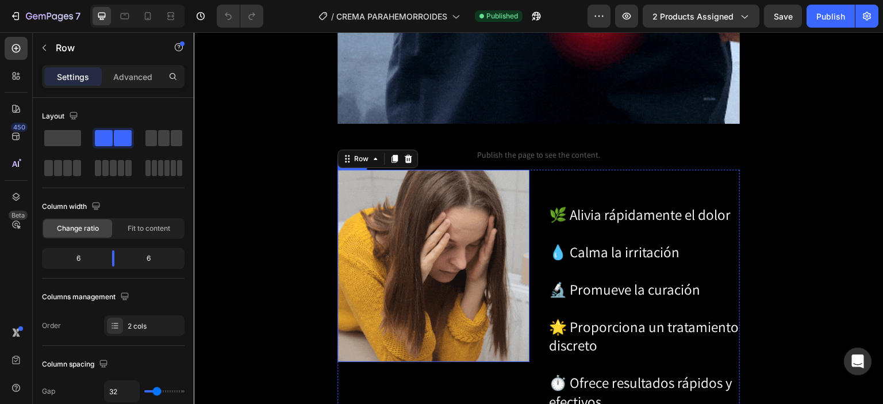
click at [393, 240] on img at bounding box center [434, 266] width 192 height 192
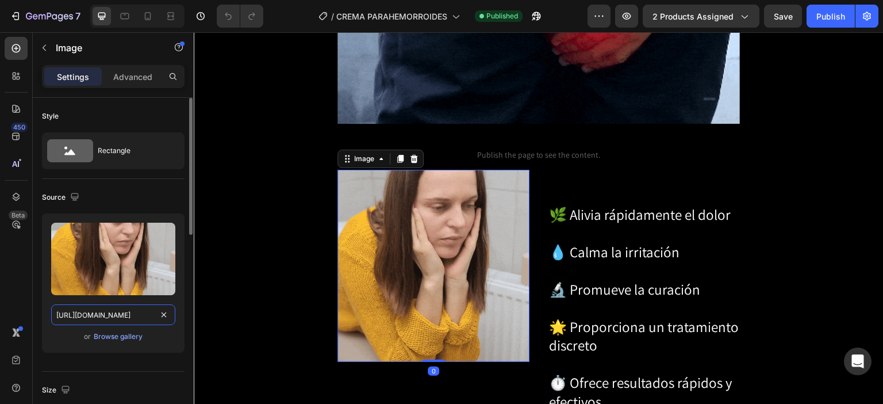
click at [112, 313] on input "[URL][DOMAIN_NAME]" at bounding box center [113, 314] width 124 height 21
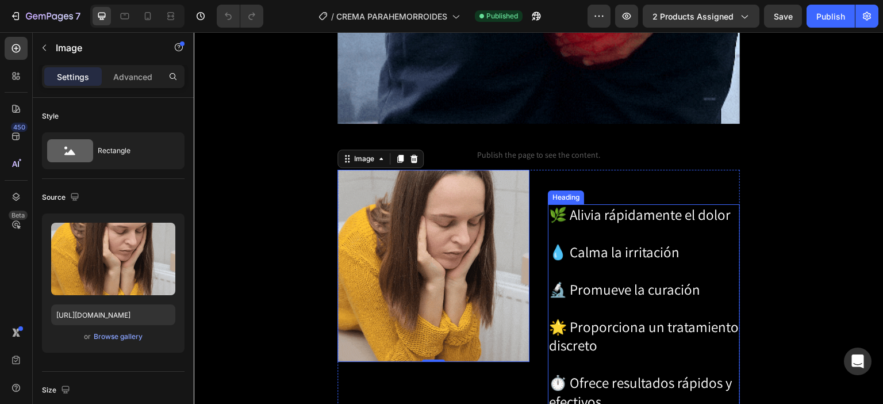
click at [595, 205] on span "🌿 Alivia rápidamente el dolor" at bounding box center [640, 214] width 182 height 19
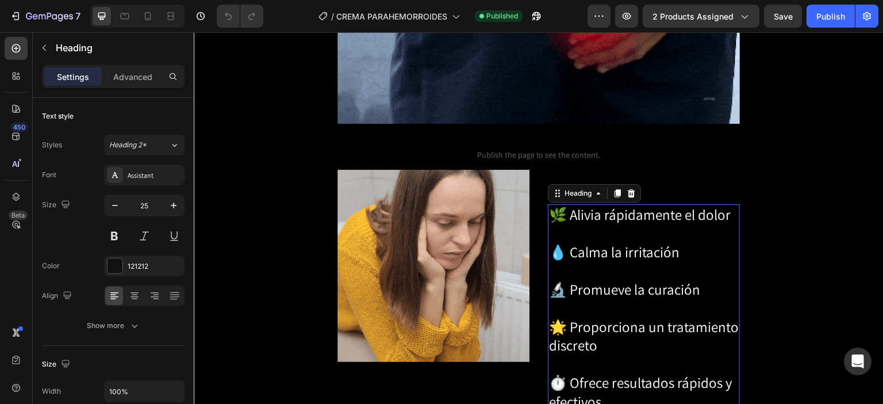
click at [618, 204] on h2 "🌿 Alivia rápidamente el dolor 💧 Calma la irritación 🔬 Promueve la curación 🌟 Pr…" at bounding box center [644, 308] width 192 height 208
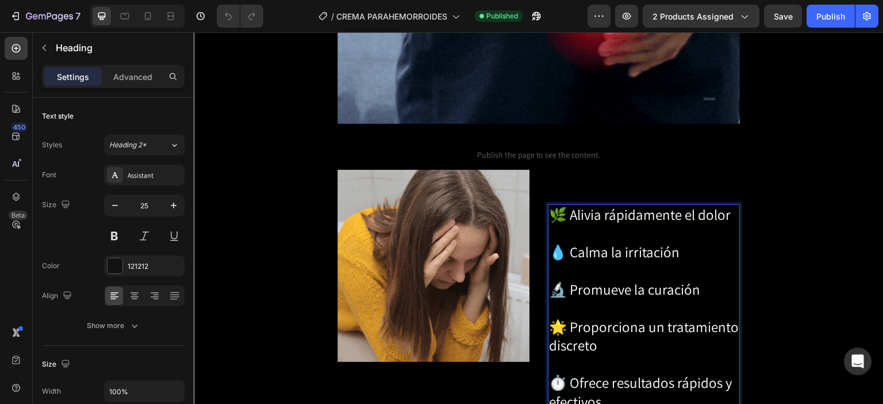
click at [618, 205] on p "🌿 Alivia rápidamente el dolor 💧 Calma la irritación 🔬 Promueve la curación 🌟 Pr…" at bounding box center [644, 308] width 190 height 206
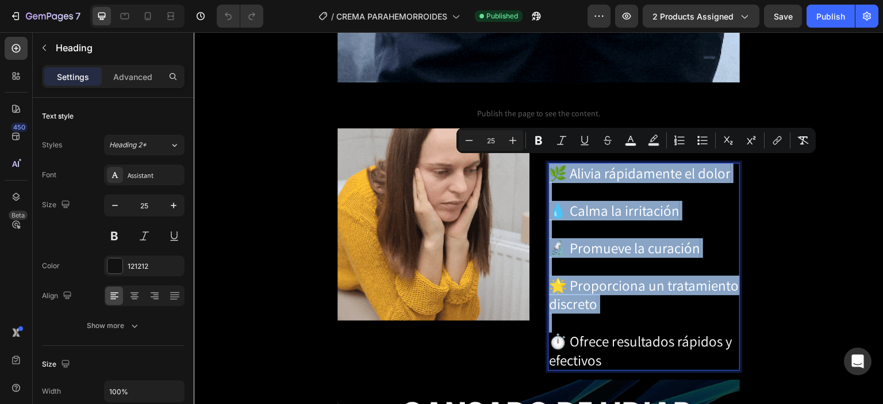
scroll to position [1495, 0]
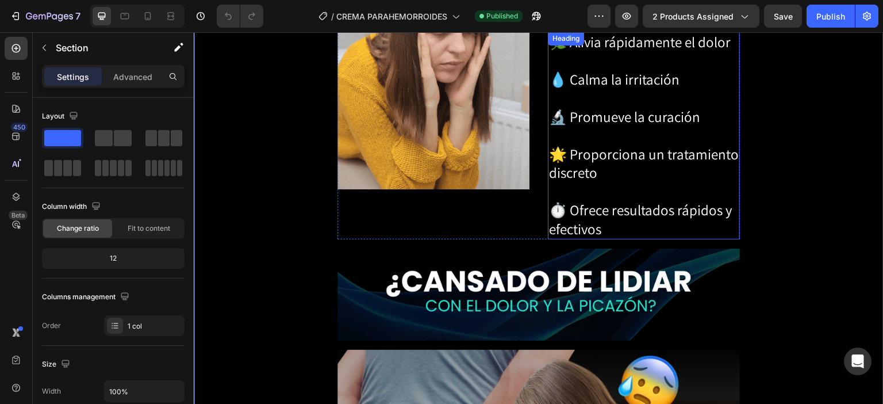
click at [650, 147] on p "⁠⁠⁠⁠⁠⁠⁠ 🌿 Alivia rápidamente el dolor 💧 Calma la irritación 🔬 Promueve la curac…" at bounding box center [644, 136] width 190 height 206
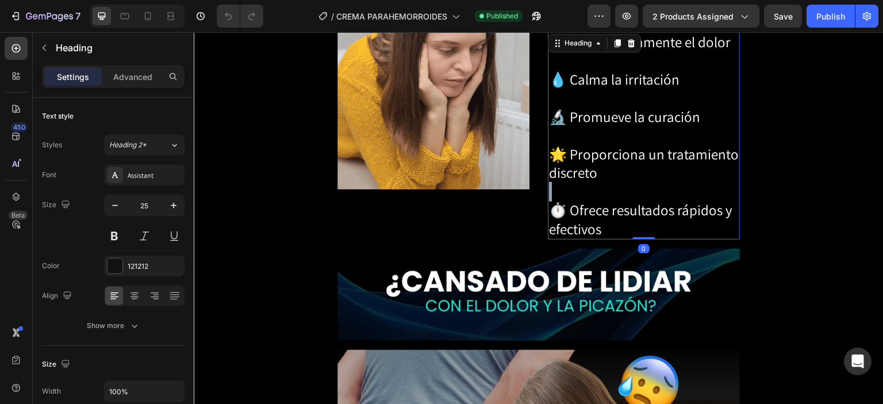
click at [650, 147] on p "🌿 Alivia rápidamente el dolor 💧 Calma la irritación 🔬 Promueve la curación 🌟 Pr…" at bounding box center [644, 136] width 190 height 206
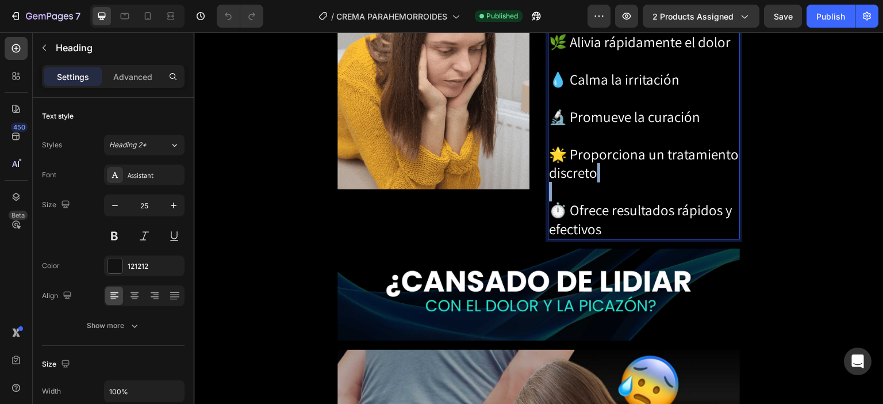
click at [650, 147] on p "🌿 Alivia rápidamente el dolor 💧 Calma la irritación 🔬 Promueve la curación 🌟 Pr…" at bounding box center [644, 136] width 190 height 206
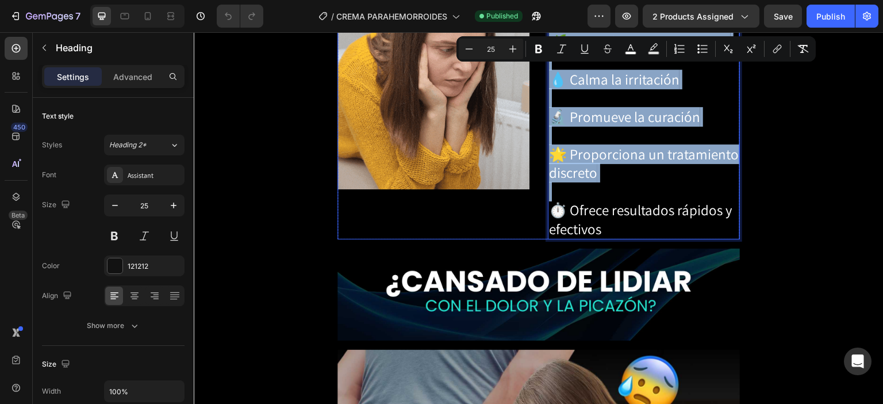
click at [492, 185] on div "Image" at bounding box center [434, 118] width 192 height 243
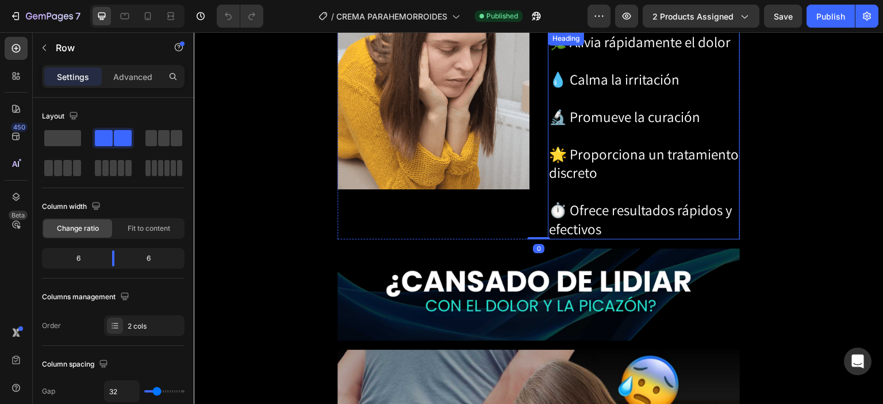
click at [655, 148] on p "⁠⁠⁠⁠⁠⁠⁠ 🌿 Alivia rápidamente el dolor 💧 Calma la irritación 🔬 Promueve la curac…" at bounding box center [644, 136] width 190 height 206
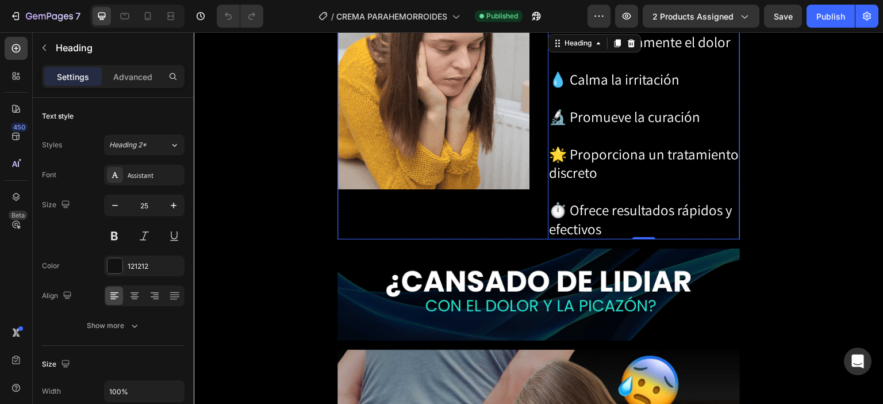
click at [390, 173] on div "Image" at bounding box center [434, 118] width 192 height 243
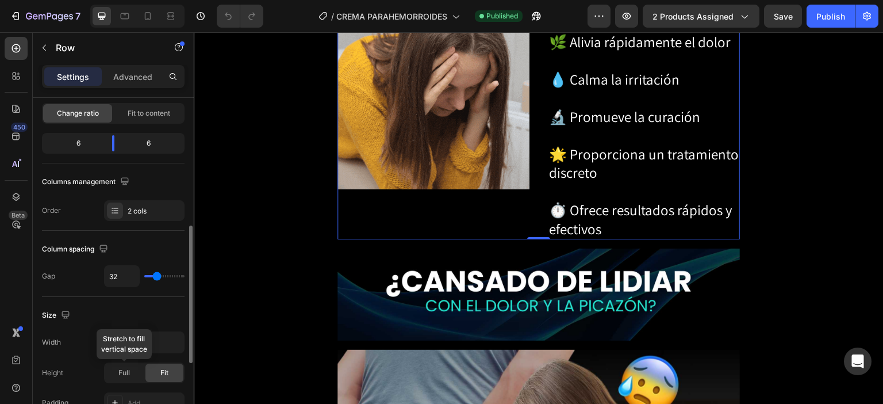
scroll to position [173, 0]
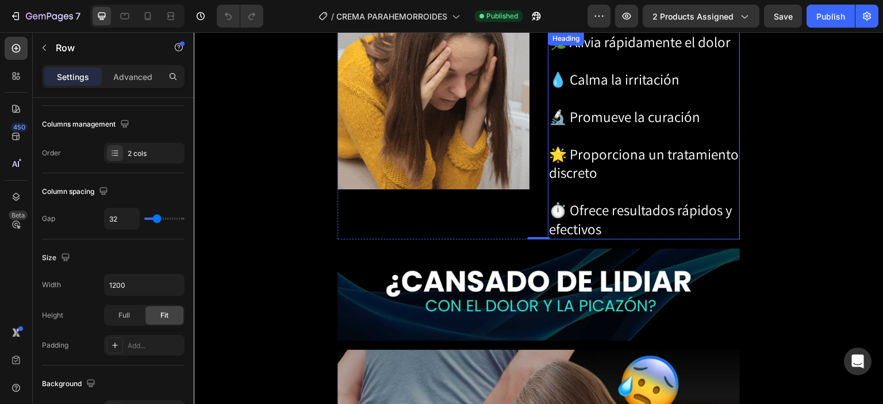
click at [657, 144] on span "🌟 Proporciona un tratamiento discreto" at bounding box center [644, 163] width 190 height 38
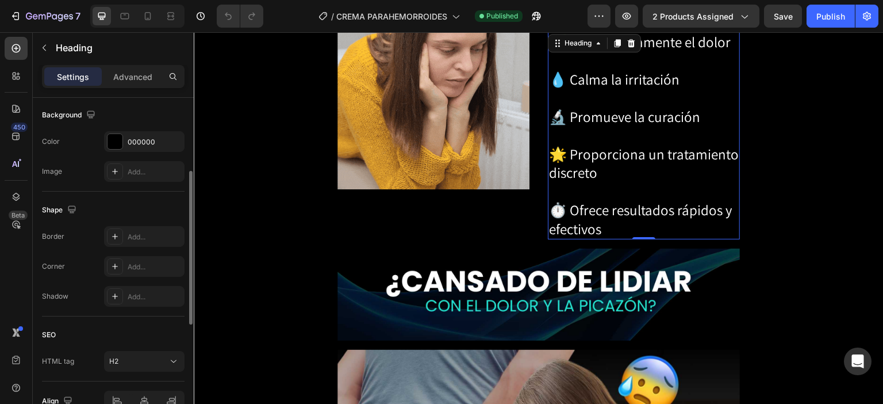
scroll to position [407, 0]
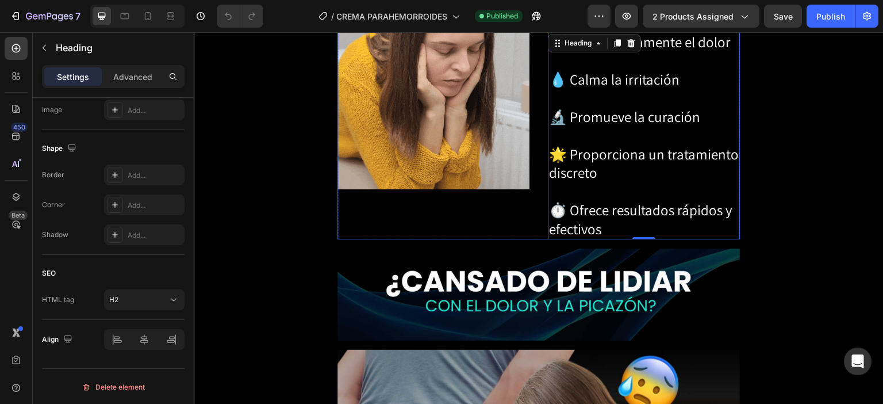
click at [472, 165] on div "Image" at bounding box center [434, 118] width 192 height 243
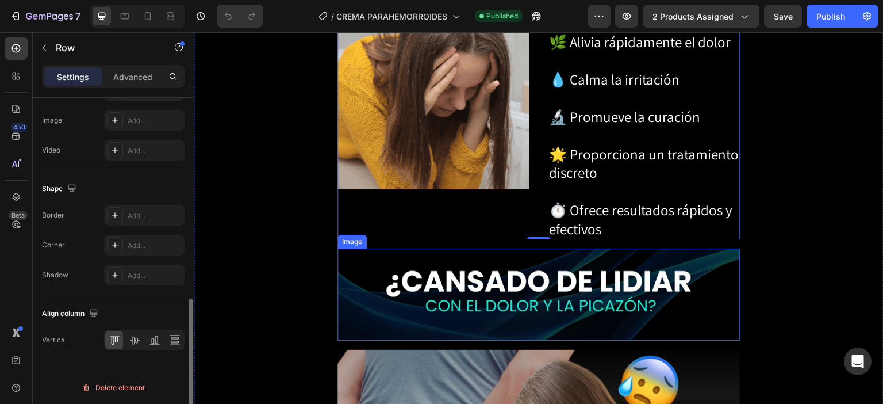
scroll to position [1323, 0]
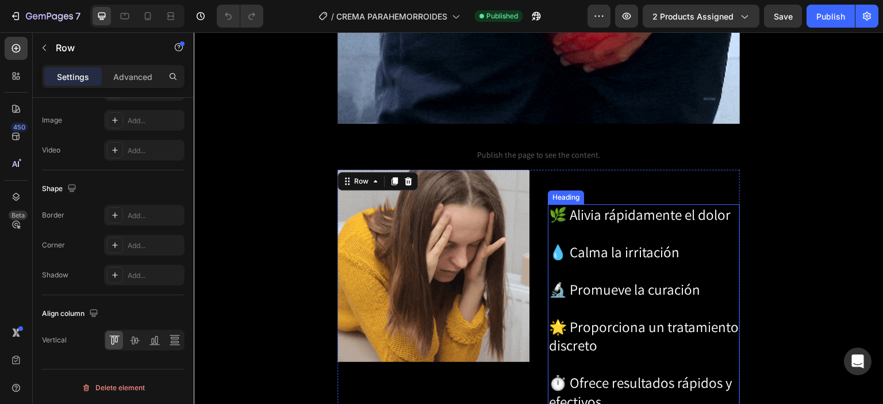
click at [648, 205] on span "🌿 Alivia rápidamente el dolor" at bounding box center [640, 214] width 182 height 19
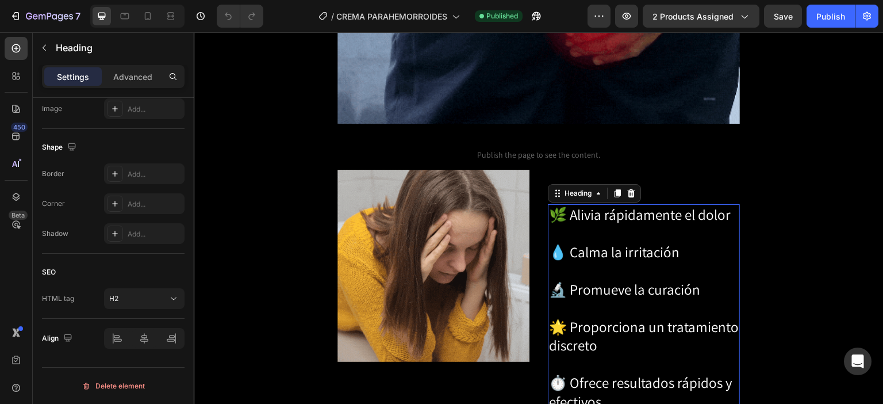
scroll to position [0, 0]
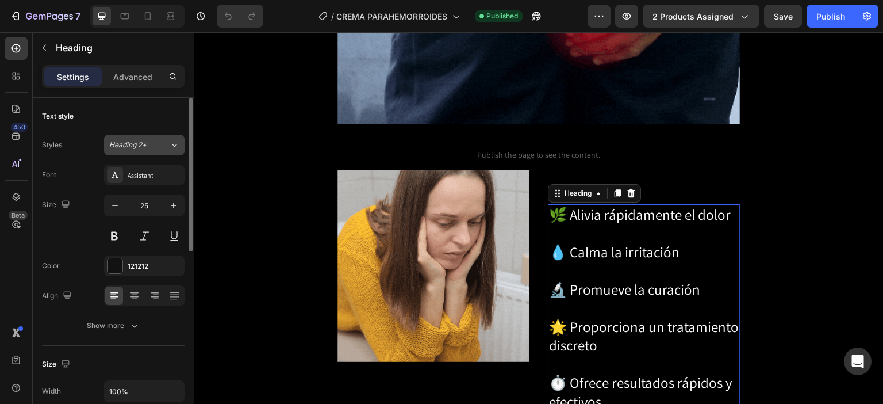
click at [160, 148] on div "Heading 2*" at bounding box center [139, 145] width 60 height 10
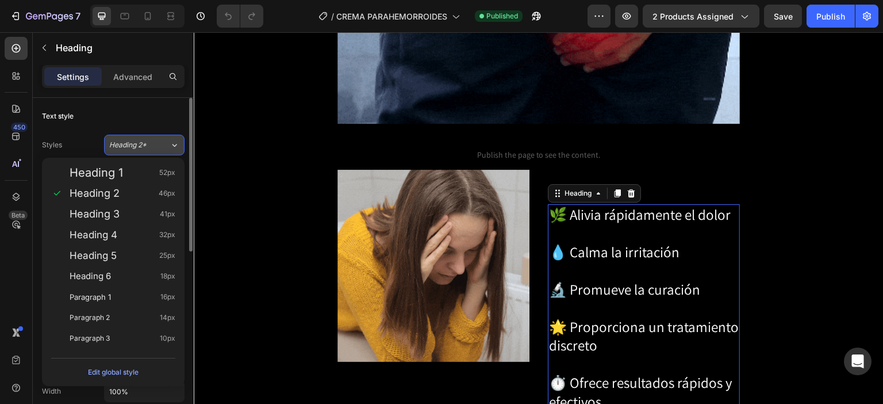
click at [161, 146] on div "Heading 2*" at bounding box center [139, 145] width 60 height 10
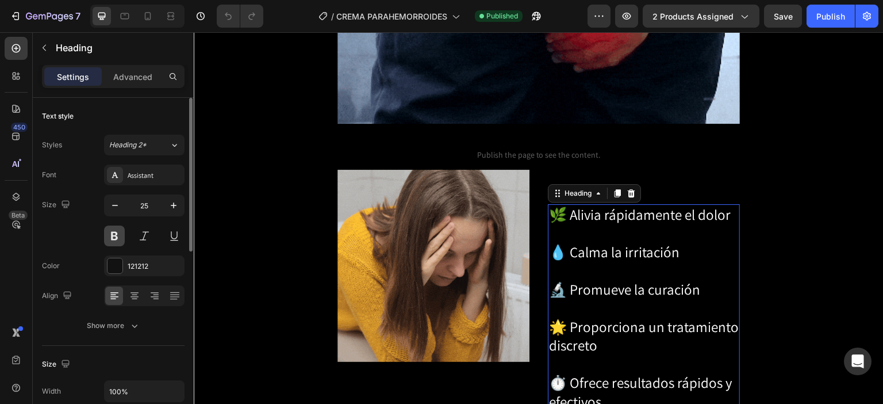
click at [118, 231] on button at bounding box center [114, 235] width 21 height 21
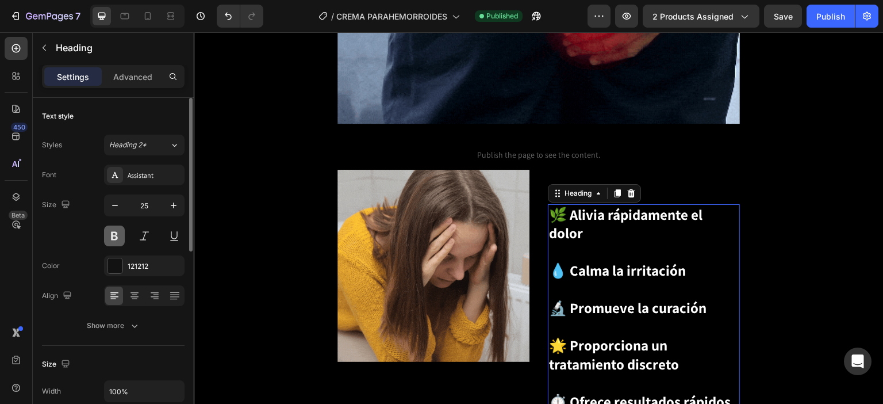
click at [116, 235] on button at bounding box center [114, 235] width 21 height 21
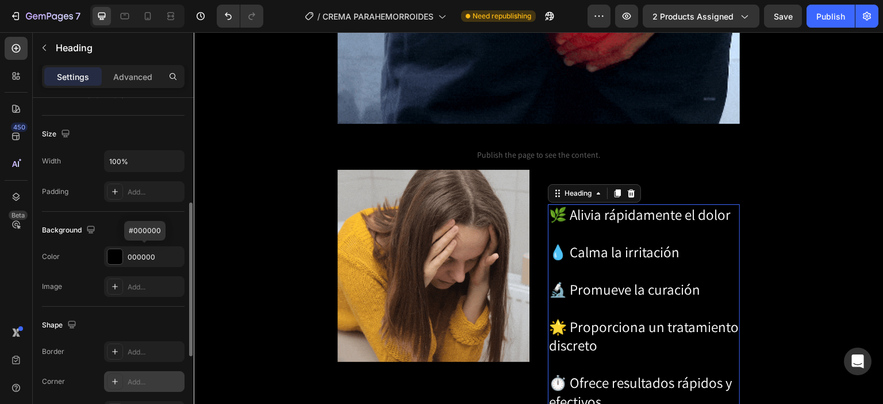
scroll to position [403, 0]
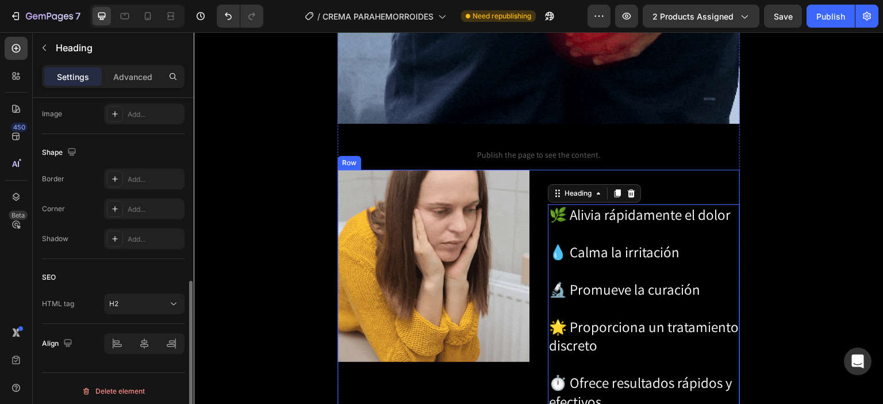
click at [458, 334] on div "Image" at bounding box center [434, 291] width 192 height 243
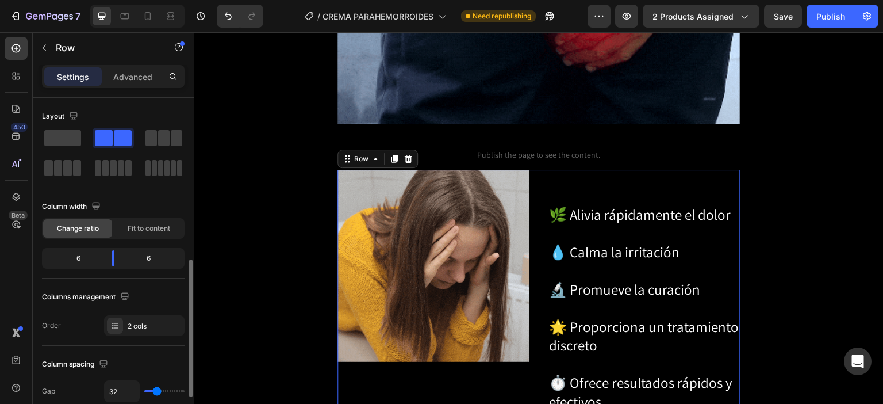
scroll to position [115, 0]
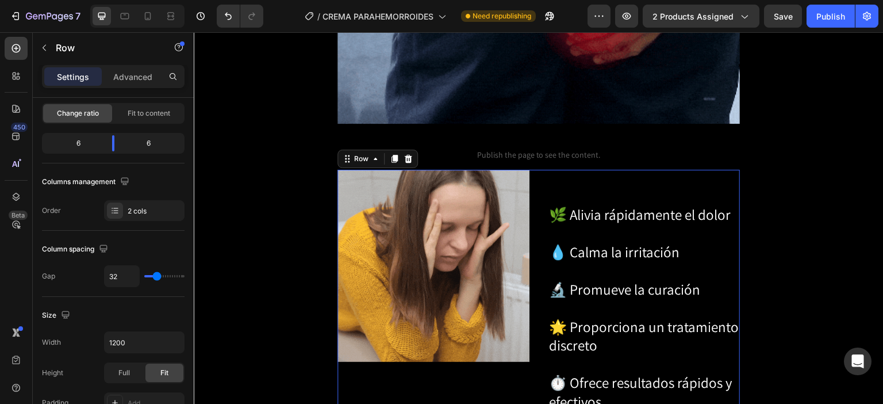
click at [680, 170] on div "⁠⁠⁠⁠⁠⁠⁠ 🌿 Alivia rápidamente el dolor 💧 Calma la irritación 🔬 Promueve la curac…" at bounding box center [644, 291] width 192 height 243
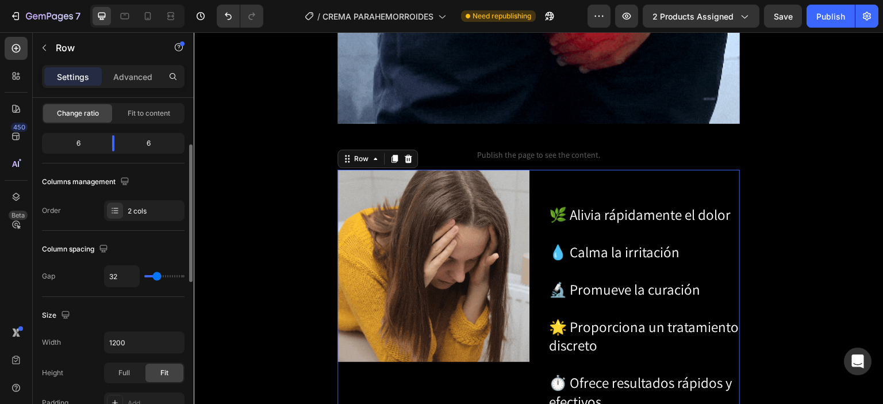
scroll to position [230, 0]
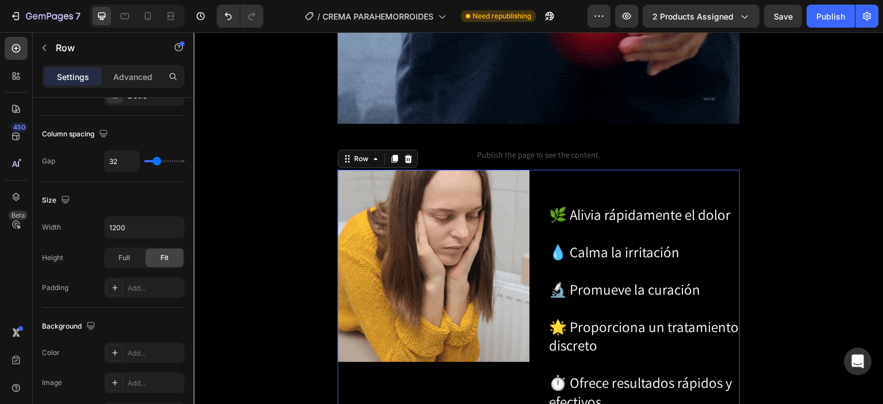
click at [671, 170] on div "⁠⁠⁠⁠⁠⁠⁠ 🌿 Alivia rápidamente el dolor 💧 Calma la irritación 🔬 Promueve la curac…" at bounding box center [644, 291] width 192 height 243
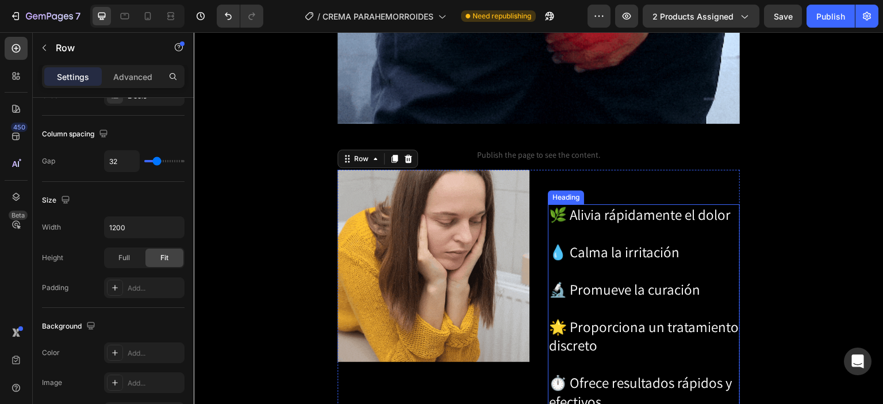
click at [668, 205] on span "🌿 Alivia rápidamente el dolor" at bounding box center [640, 214] width 182 height 19
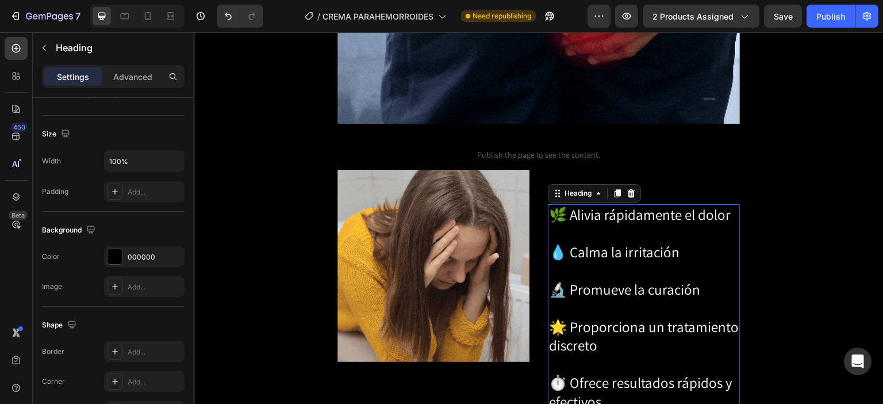
scroll to position [0, 0]
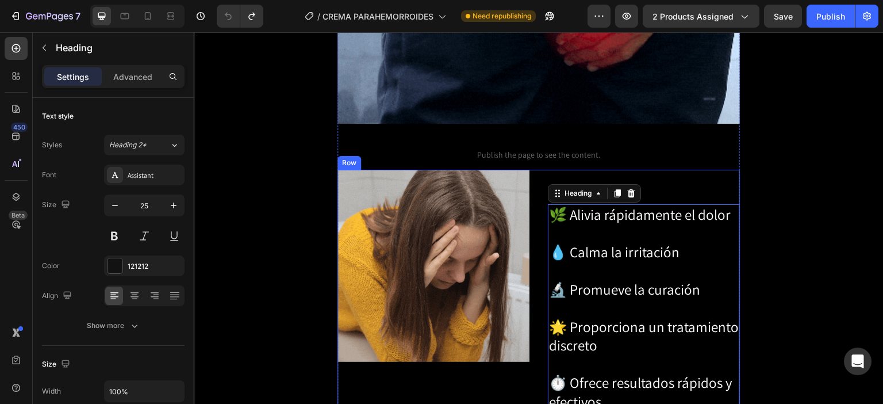
click at [687, 170] on div "⁠⁠⁠⁠⁠⁠⁠ 🌿 Alivia rápidamente el dolor 💧 Calma la irritación 🔬 Promueve la curac…" at bounding box center [644, 291] width 192 height 243
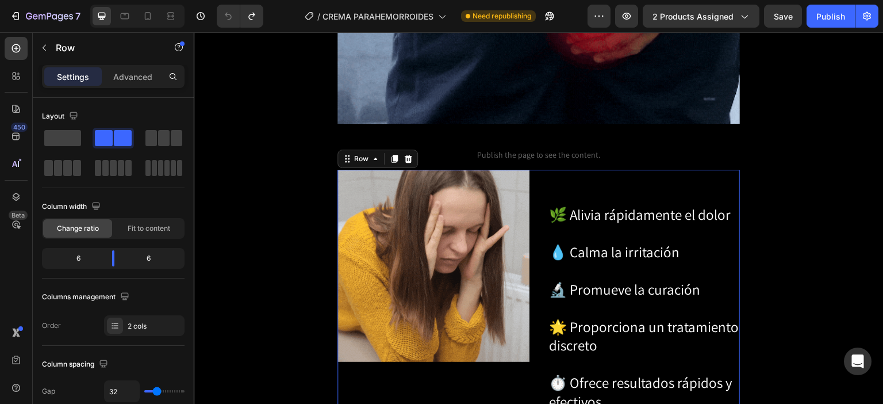
click at [705, 170] on div "⁠⁠⁠⁠⁠⁠⁠ 🌿 Alivia rápidamente el dolor 💧 Calma la irritación 🔬 Promueve la curac…" at bounding box center [644, 291] width 192 height 243
click at [825, 20] on div "Publish" at bounding box center [831, 16] width 29 height 12
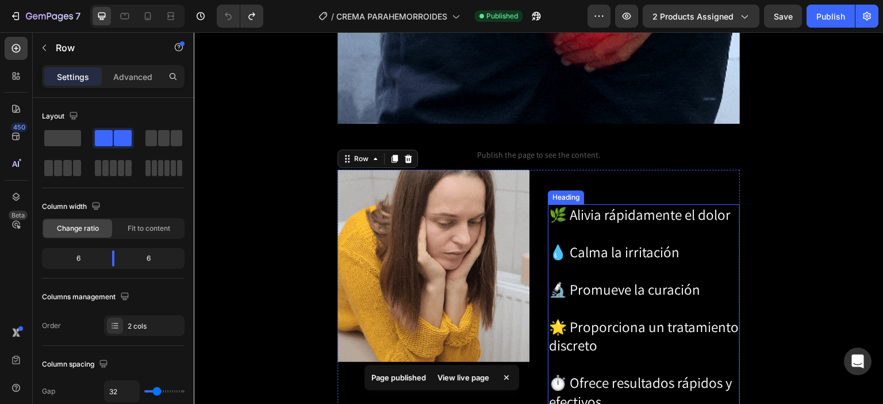
click at [579, 205] on span "🌿 Alivia rápidamente el dolor" at bounding box center [640, 214] width 182 height 19
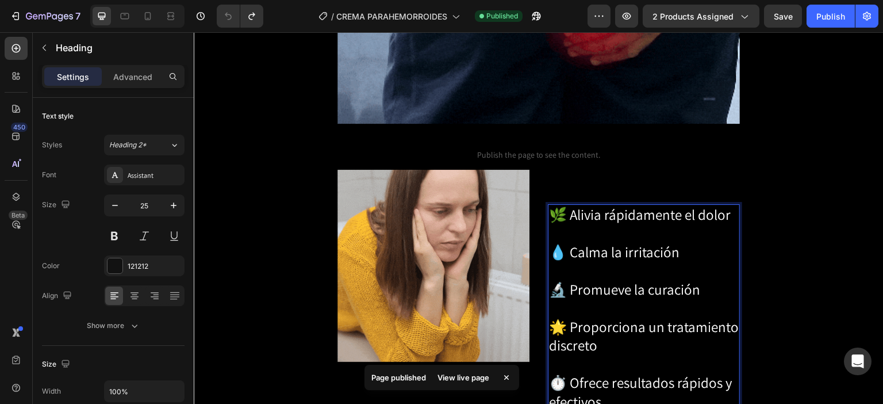
click at [579, 205] on span "🌿 Alivia rápidamente el dolor" at bounding box center [640, 214] width 182 height 19
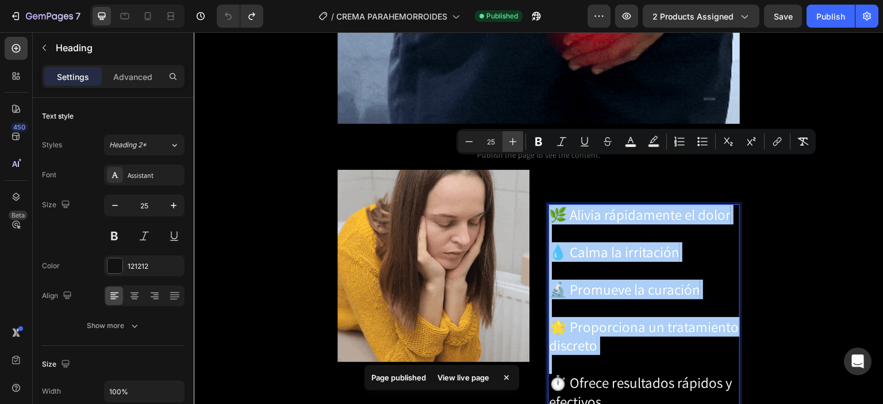
click at [512, 144] on icon "Editor contextual toolbar" at bounding box center [513, 142] width 12 height 12
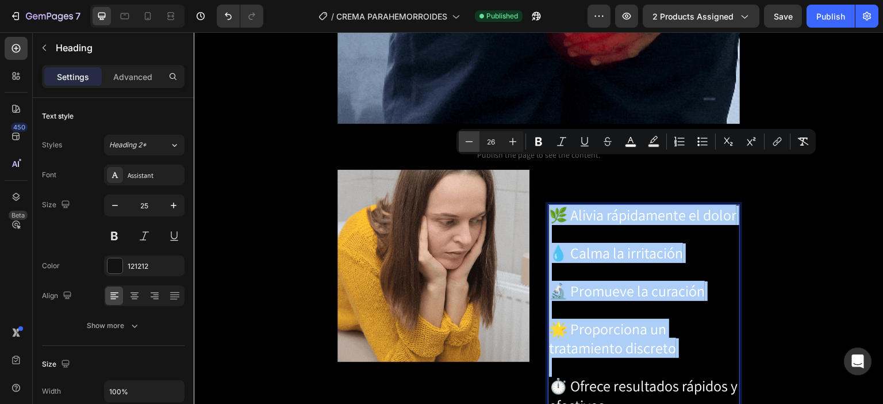
click at [474, 143] on icon "Editor contextual toolbar" at bounding box center [470, 142] width 12 height 12
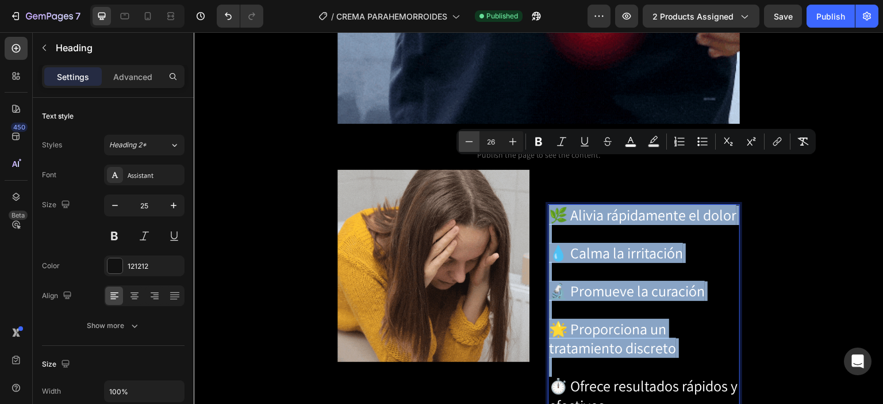
type input "25"
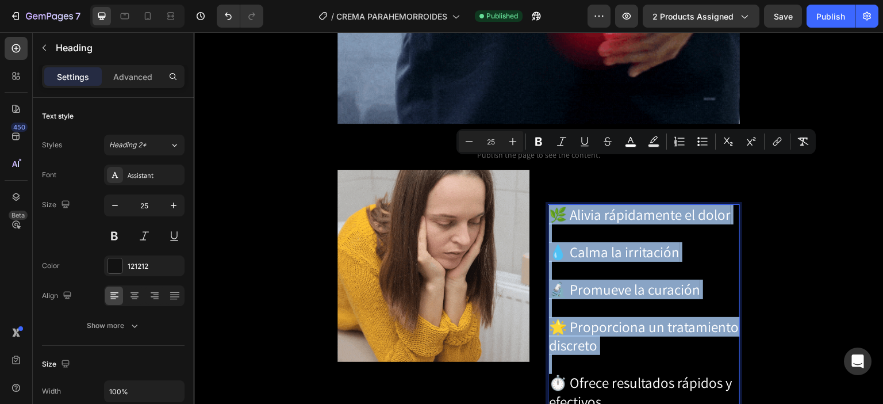
copy p "🌿 Alivia rápidamente el dolor 💧 Calma la irritación 🔬 Promueve la curación 🌟 Pr…"
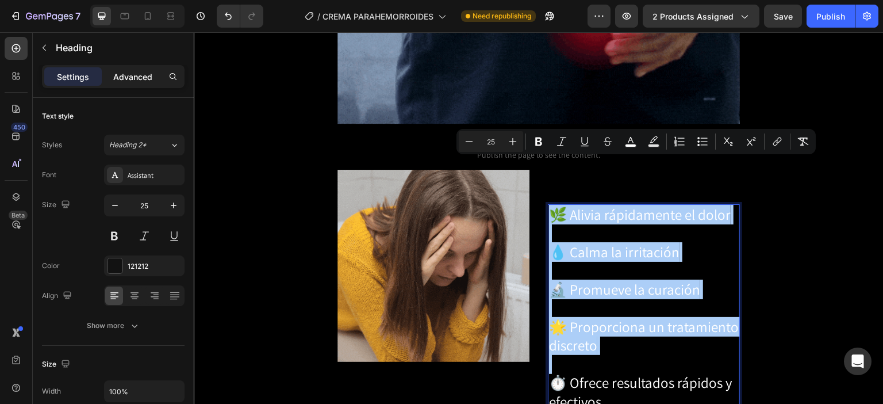
click at [122, 83] on div "Advanced" at bounding box center [133, 76] width 58 height 18
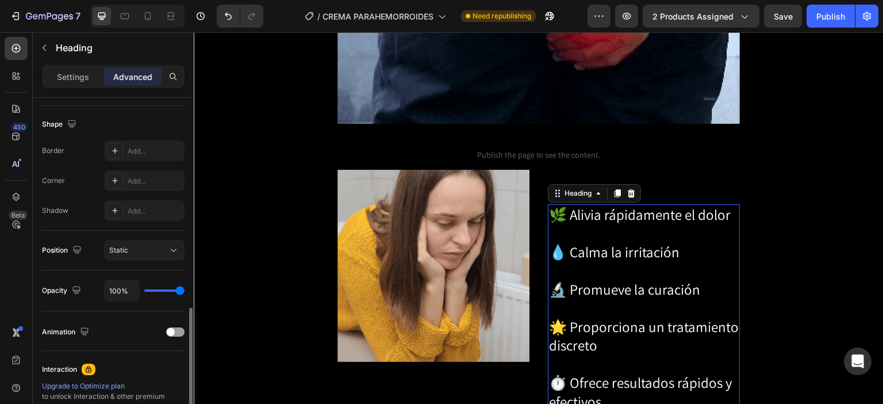
scroll to position [345, 0]
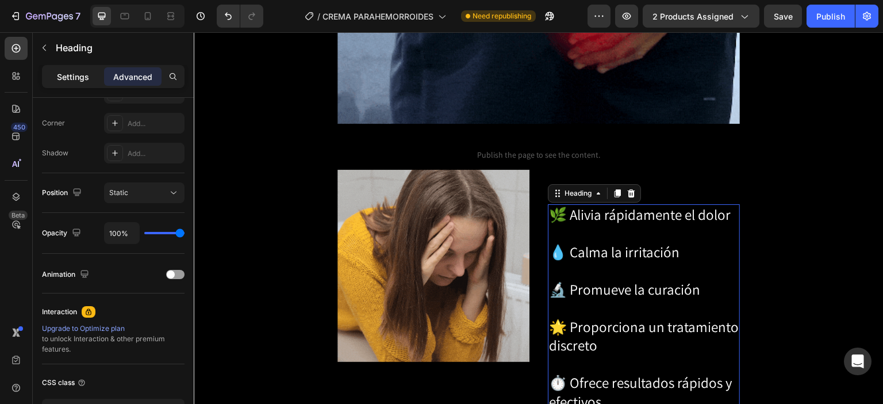
click at [74, 72] on p "Settings" at bounding box center [73, 77] width 32 height 12
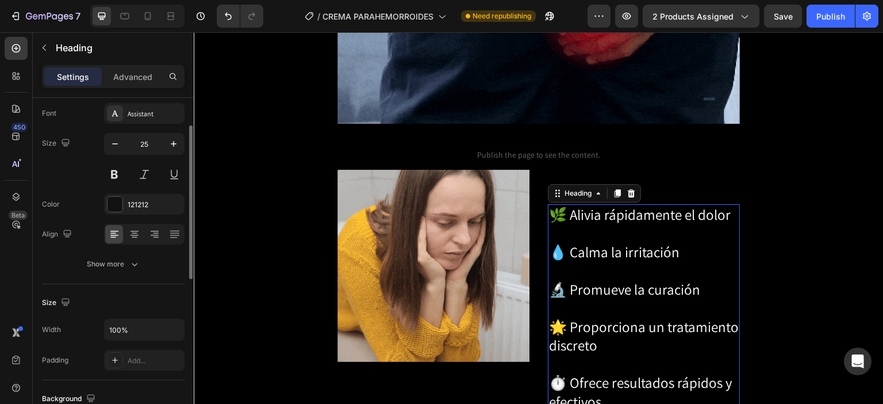
scroll to position [0, 0]
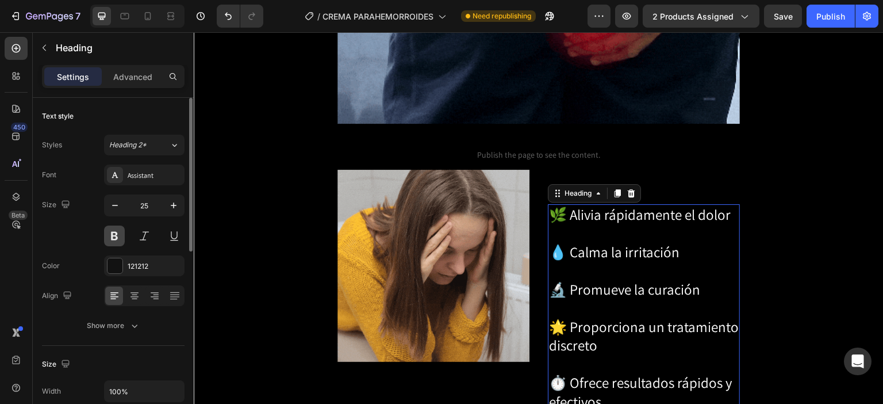
click at [117, 233] on button at bounding box center [114, 235] width 21 height 21
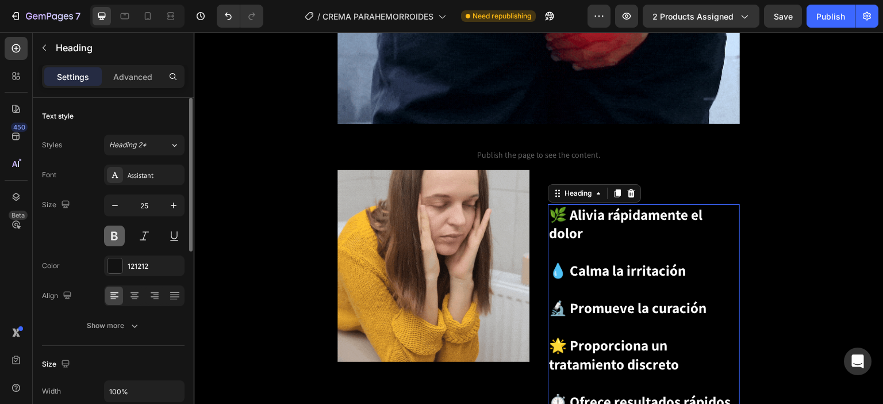
click at [117, 233] on button at bounding box center [114, 235] width 21 height 21
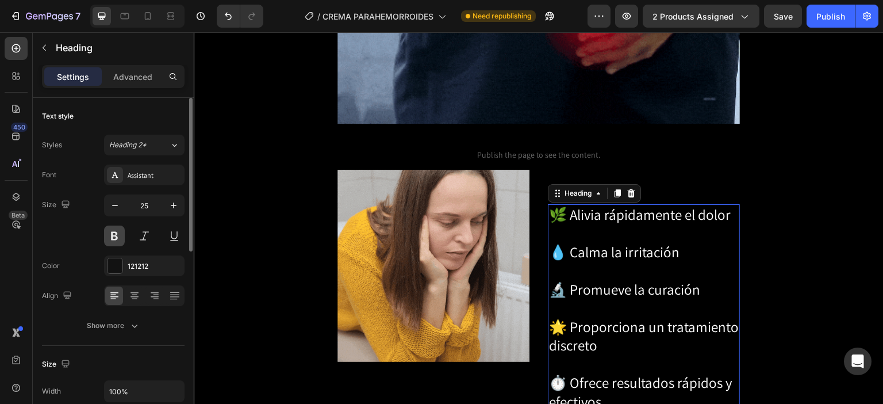
click at [117, 233] on button at bounding box center [114, 235] width 21 height 21
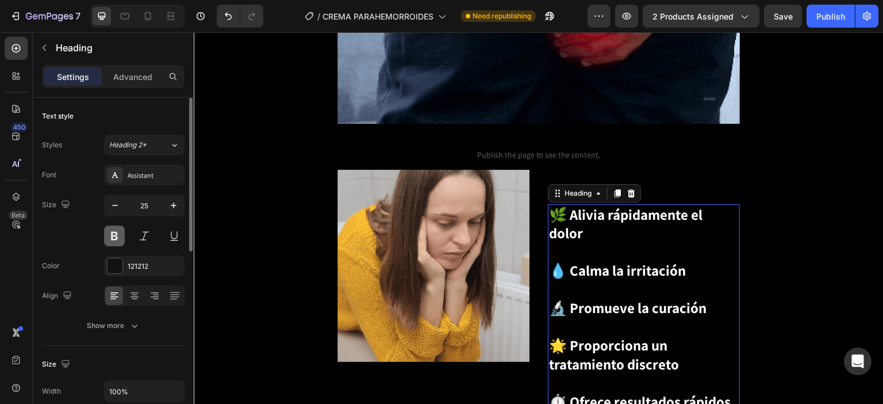
click at [117, 233] on button at bounding box center [114, 235] width 21 height 21
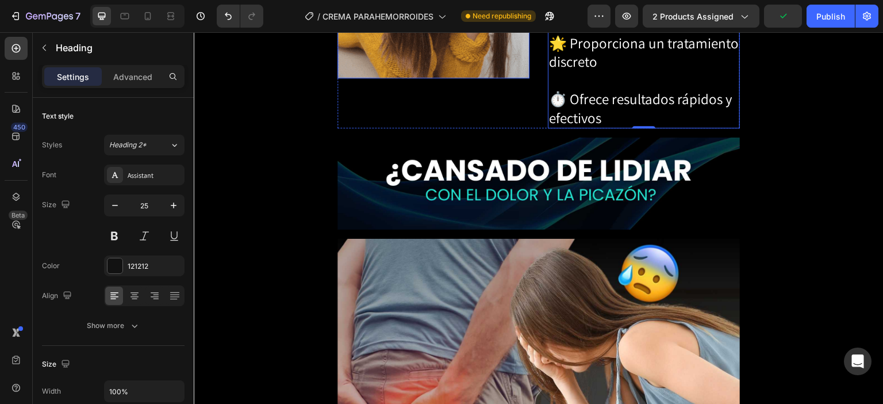
scroll to position [1610, 0]
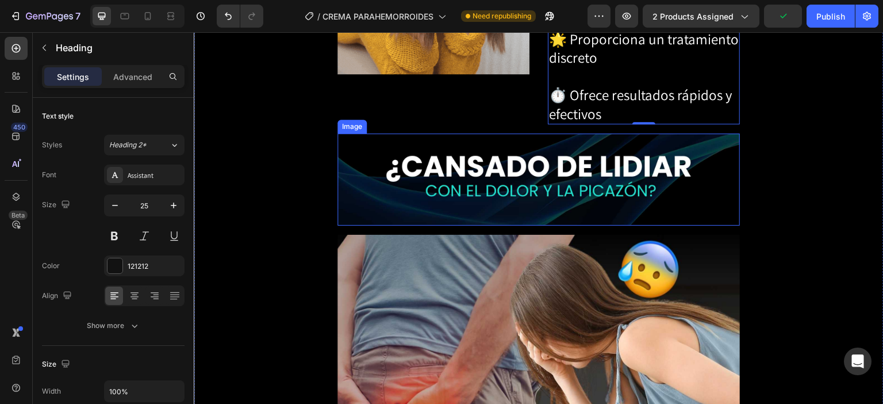
click at [488, 133] on img at bounding box center [539, 179] width 403 height 92
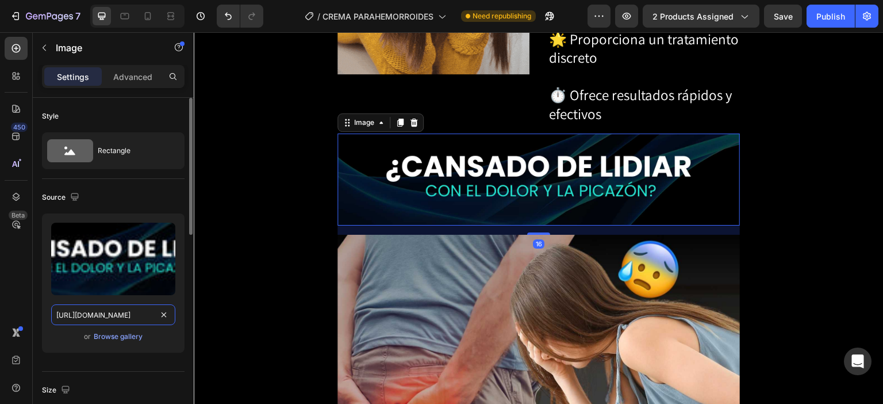
click at [107, 316] on input "[URL][DOMAIN_NAME]" at bounding box center [113, 314] width 124 height 21
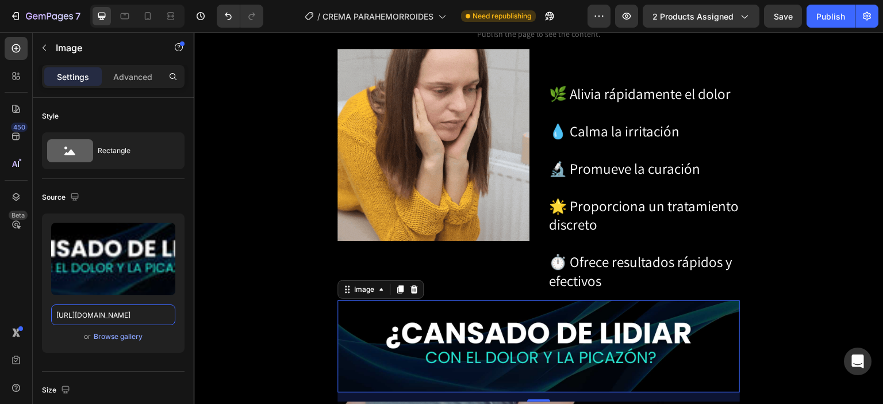
scroll to position [1438, 0]
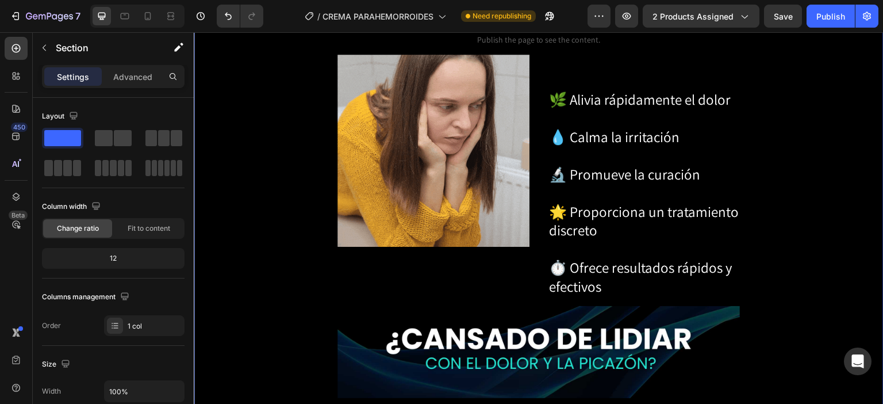
click at [387, 306] on img at bounding box center [539, 352] width 403 height 92
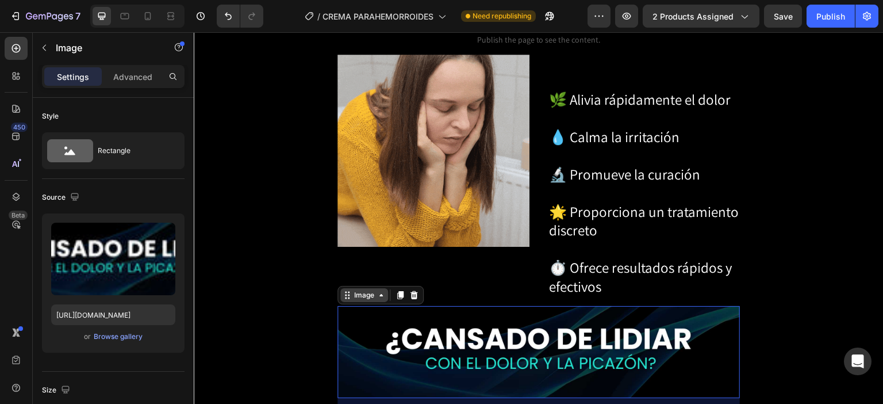
click at [364, 290] on div "Image" at bounding box center [364, 295] width 25 height 10
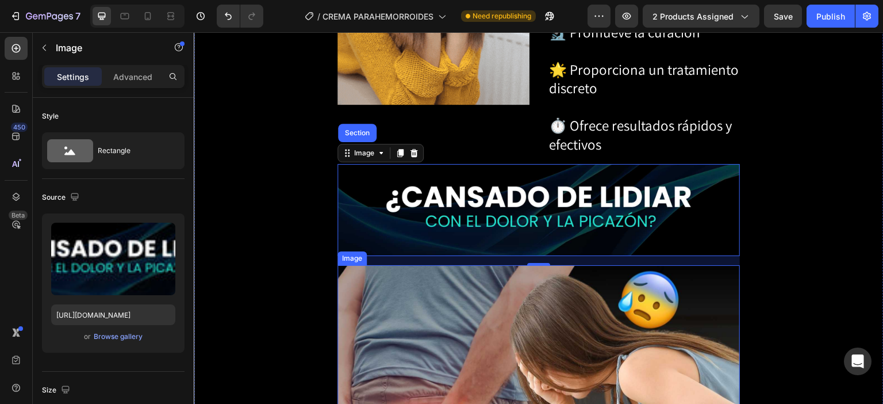
scroll to position [1610, 0]
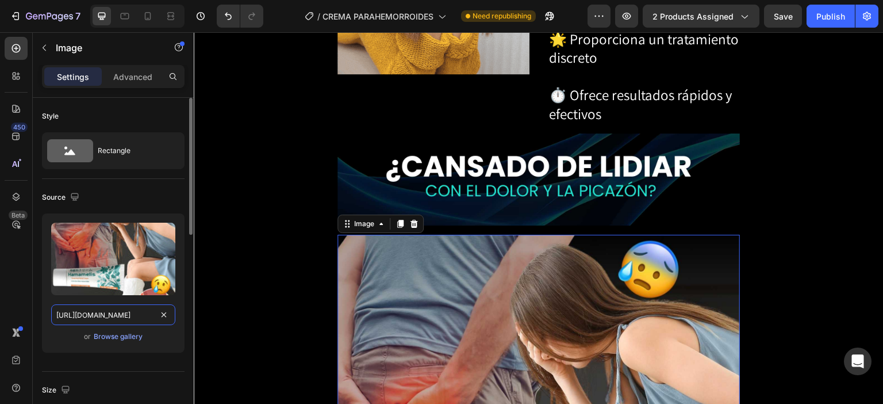
click at [119, 316] on input "[URL][DOMAIN_NAME]" at bounding box center [113, 314] width 124 height 21
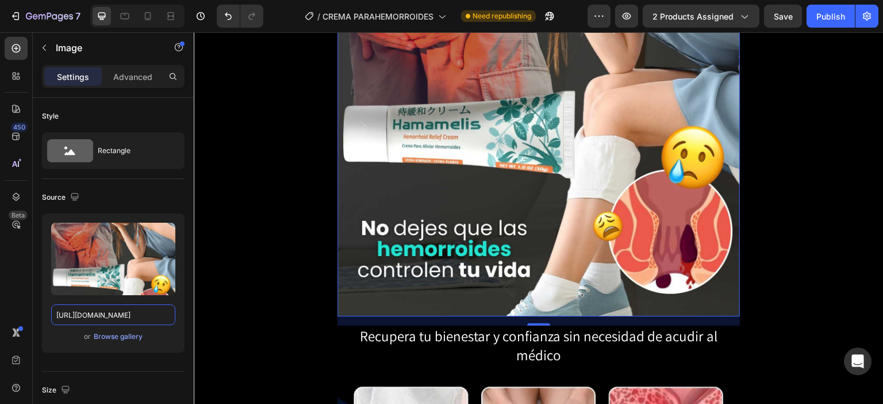
scroll to position [2128, 0]
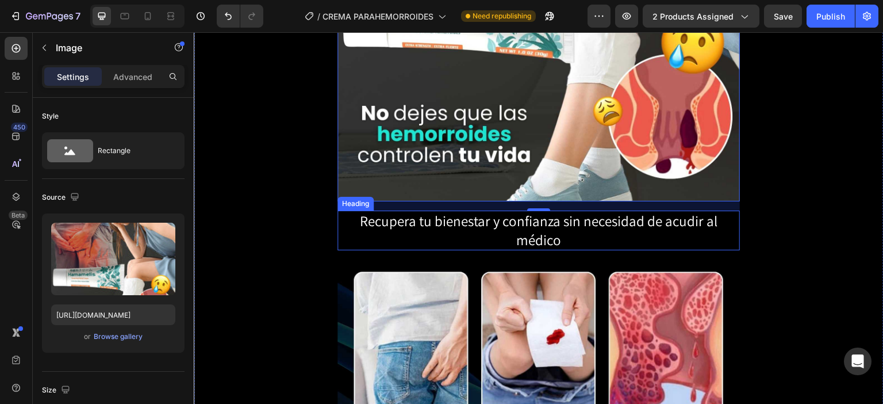
click at [487, 210] on h2 "Recupera tu bienestar y confianza sin necesidad de acudir al médico" at bounding box center [539, 230] width 403 height 40
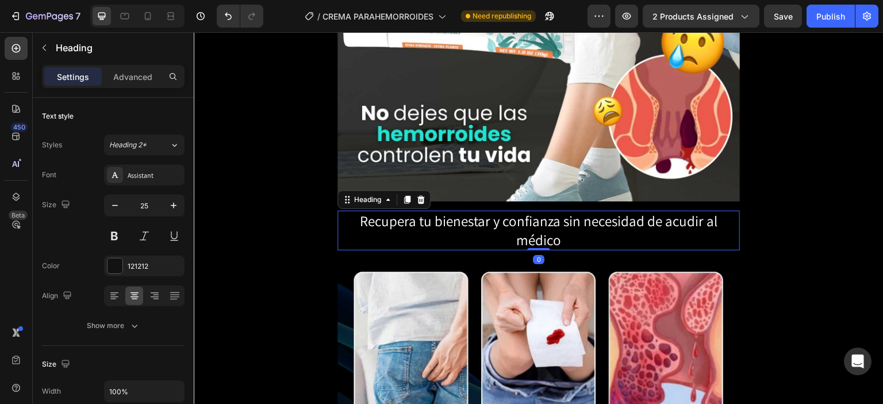
click at [493, 210] on h2 "Recupera tu bienestar y confianza sin necesidad de acudir al médico" at bounding box center [539, 230] width 403 height 40
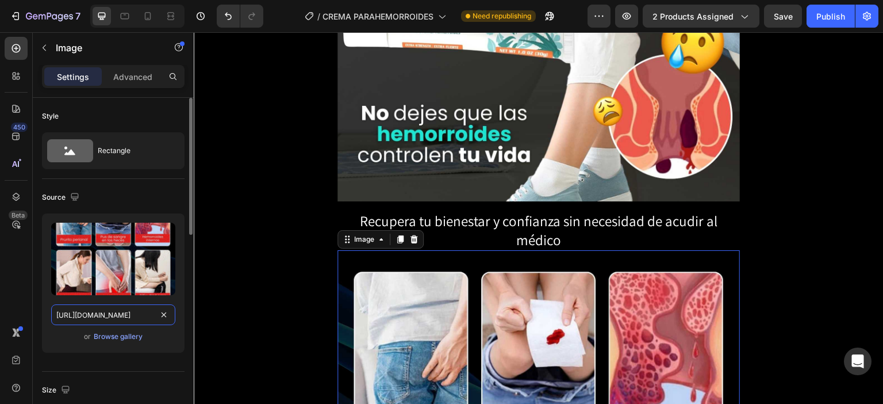
click at [131, 313] on input "[URL][DOMAIN_NAME]" at bounding box center [113, 314] width 124 height 21
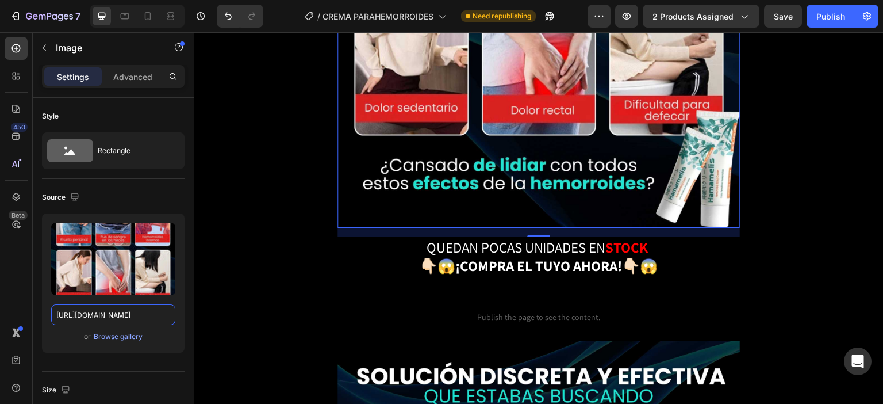
scroll to position [2646, 0]
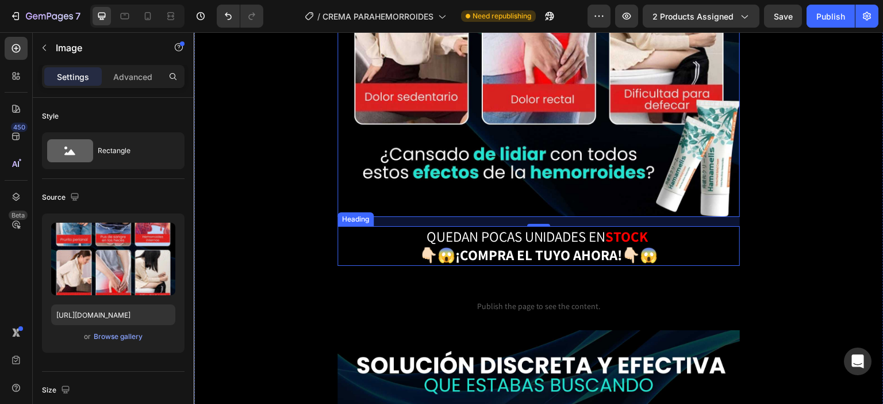
click at [503, 227] on span "QUEDAN POCAS UNIDADES EN" at bounding box center [516, 236] width 179 height 19
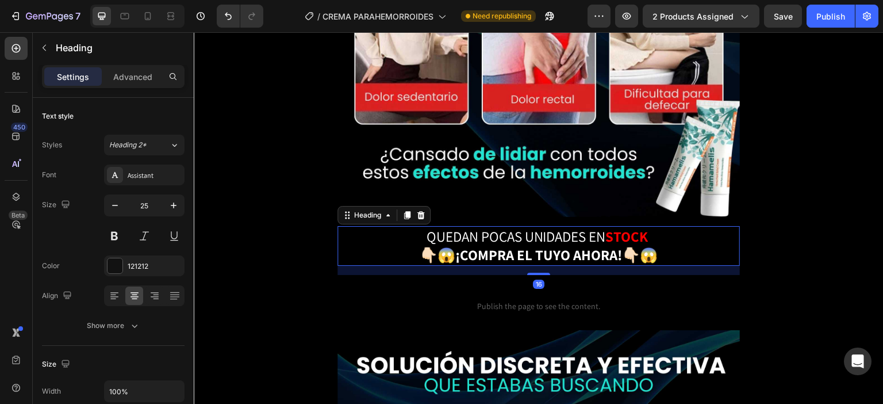
click at [499, 227] on span "QUEDAN POCAS UNIDADES EN" at bounding box center [516, 236] width 179 height 19
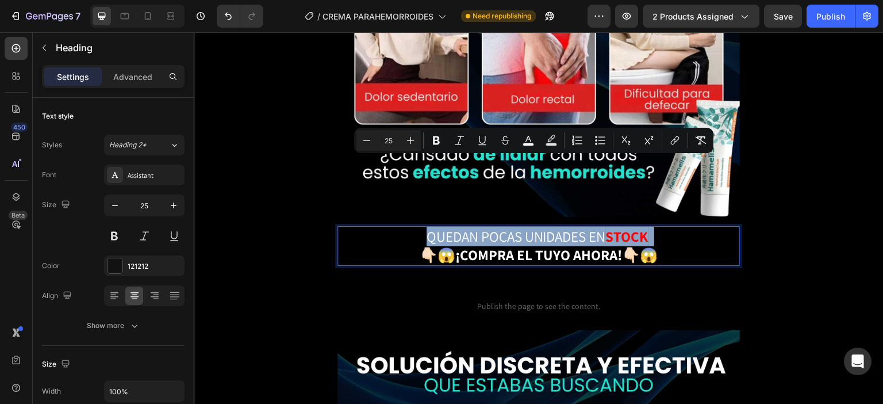
copy p "QUEDAN POCAS UNIDADES EN STOCK"
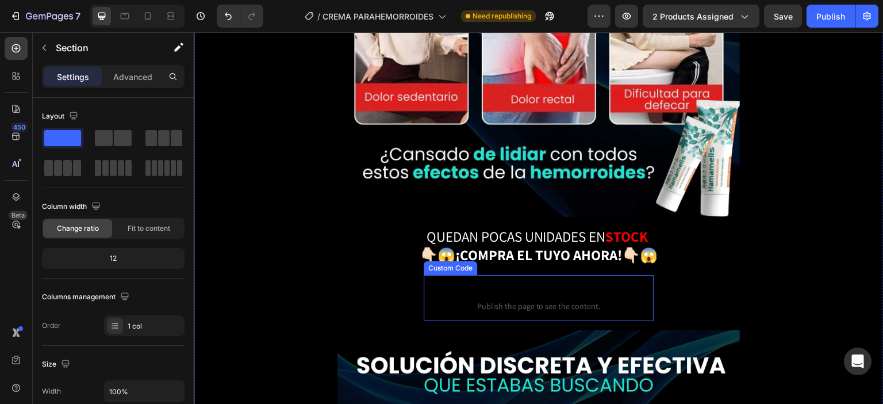
click at [524, 275] on p "Custom Code Publish the page to see the content." at bounding box center [539, 298] width 230 height 46
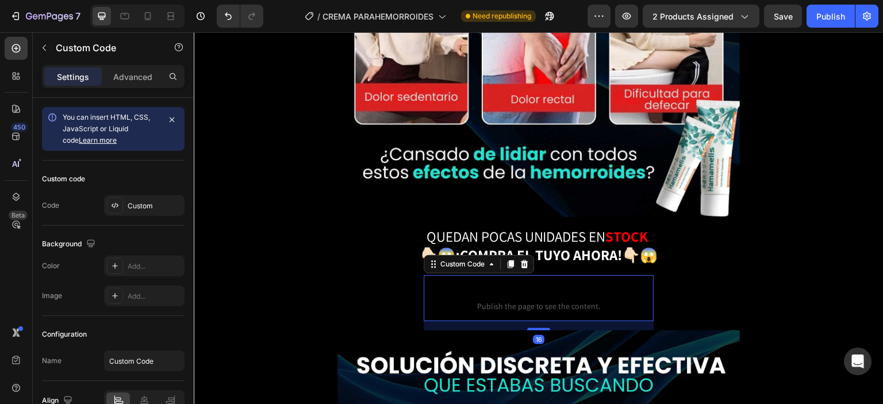
click at [496, 284] on span "Custom Code" at bounding box center [539, 291] width 230 height 14
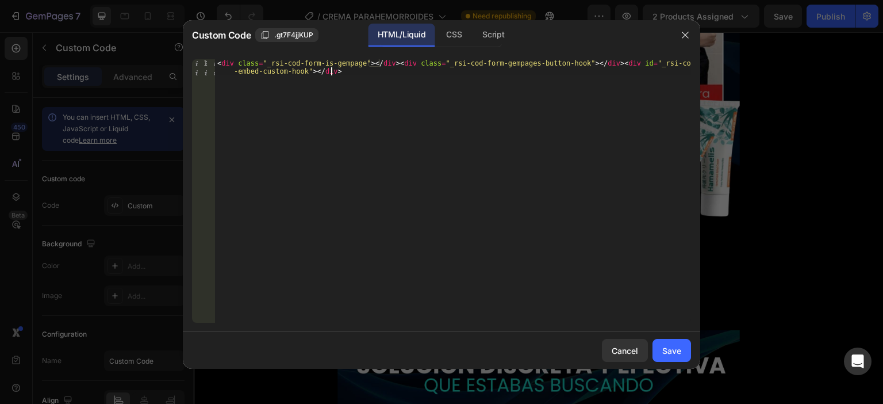
type textarea "<div class="_rsi-cod-form-is-gempage"></div><div class="_rsi-cod-form-gempages-…"
click at [465, 196] on div "< div class = "_rsi-cod-form-is-gempage" > </ div > < div class = "_rsi-cod-for…" at bounding box center [453, 207] width 476 height 296
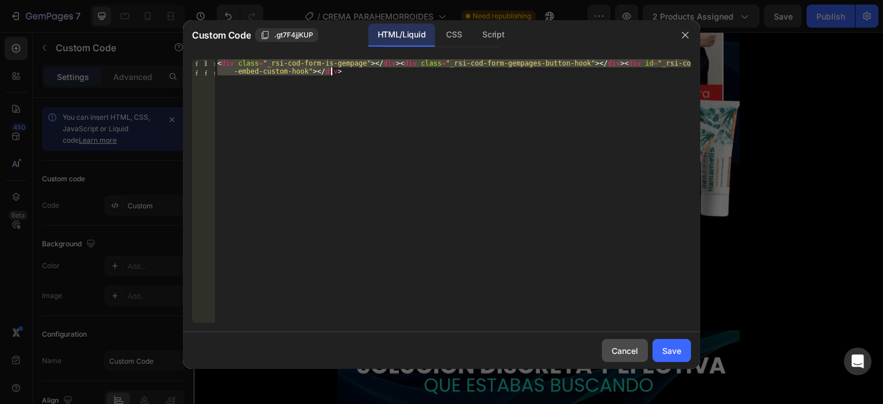
click at [626, 345] on div "Cancel" at bounding box center [625, 350] width 26 height 12
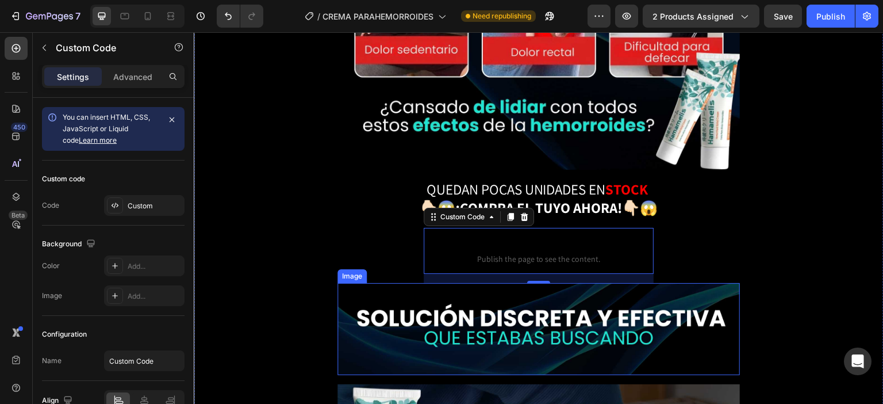
scroll to position [2761, 0]
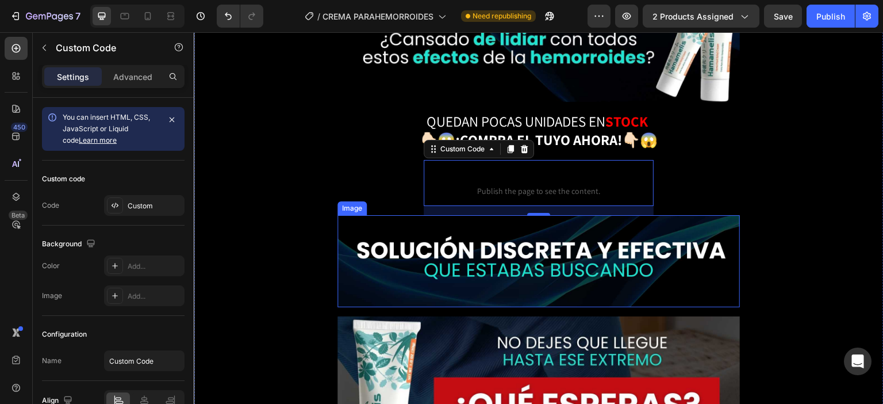
click at [472, 215] on img at bounding box center [539, 261] width 403 height 92
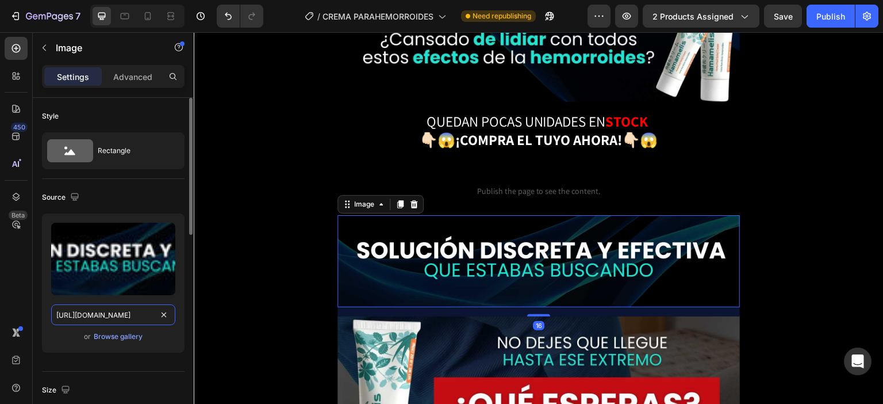
click at [99, 315] on input "[URL][DOMAIN_NAME]" at bounding box center [113, 314] width 124 height 21
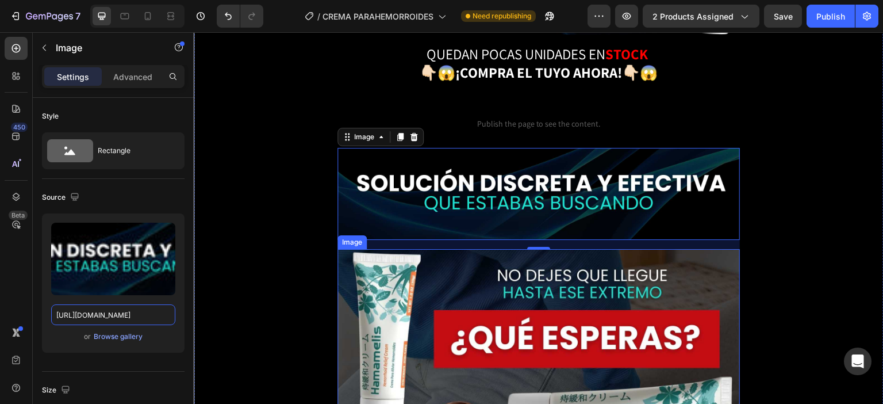
scroll to position [2933, 0]
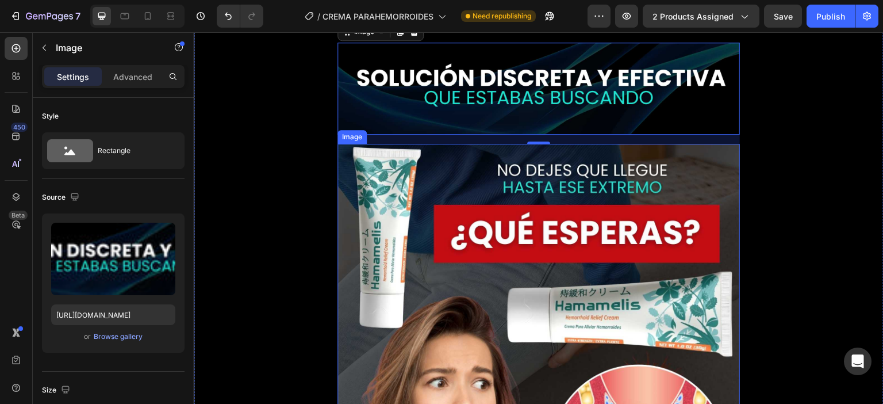
click at [558, 196] on img at bounding box center [539, 386] width 403 height 484
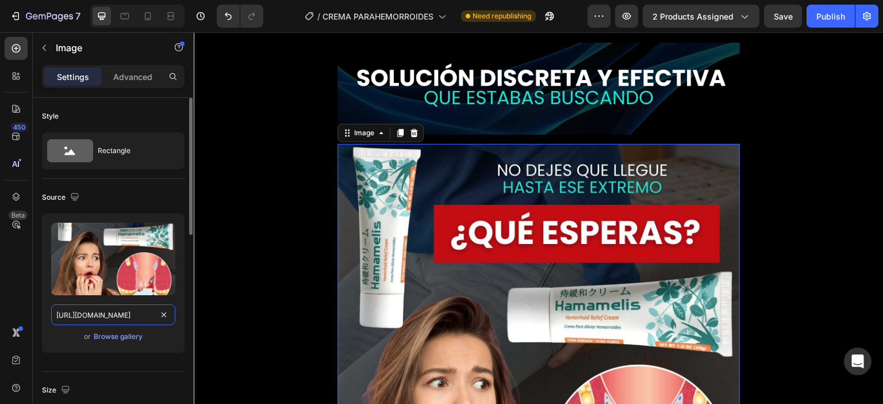
click at [93, 311] on input "[URL][DOMAIN_NAME]" at bounding box center [113, 314] width 124 height 21
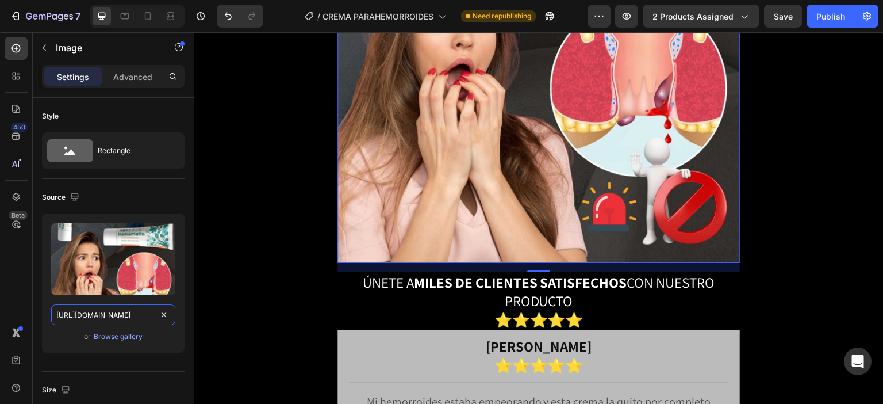
scroll to position [3393, 0]
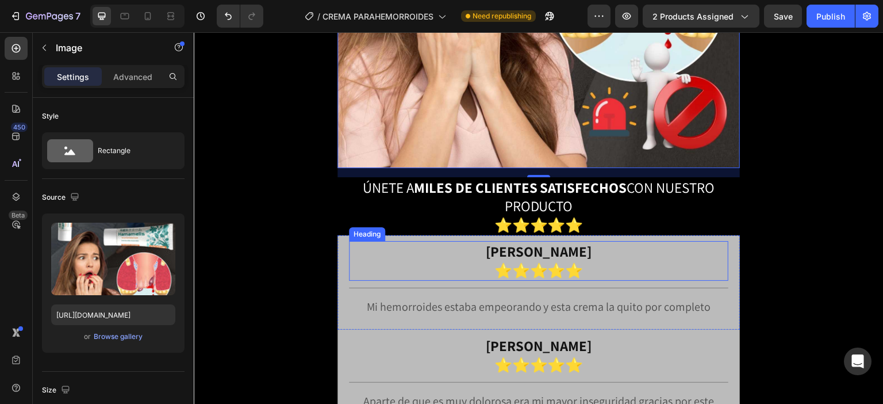
click at [420, 241] on h2 "[PERSON_NAME] ⭐⭐⭐⭐⭐" at bounding box center [539, 261] width 380 height 40
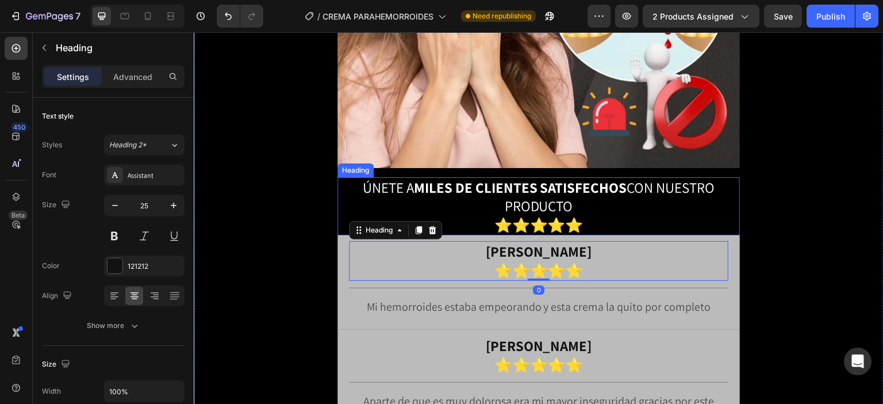
click at [489, 177] on h2 "ÚNETE A MILES DE CLIENTES SATISFECHOS CON NUESTRO PRODUCTO ⭐⭐⭐⭐⭐" at bounding box center [539, 206] width 403 height 59
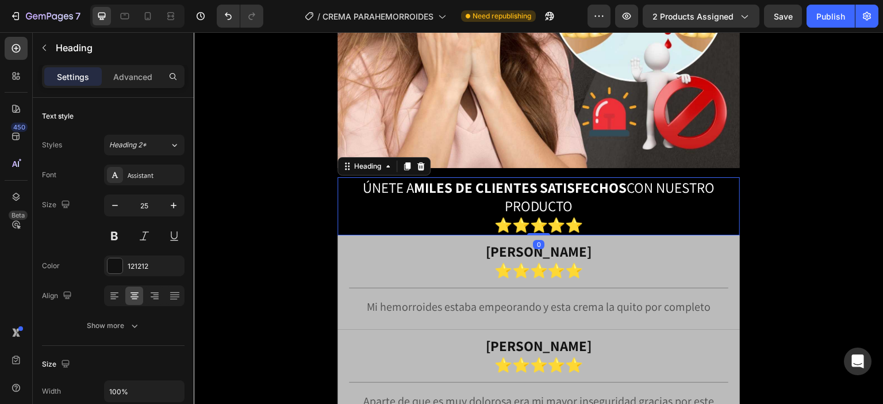
click at [487, 177] on h2 "ÚNETE A MILES DE CLIENTES SATISFECHOS CON NUESTRO PRODUCTO ⭐⭐⭐⭐⭐" at bounding box center [539, 206] width 403 height 59
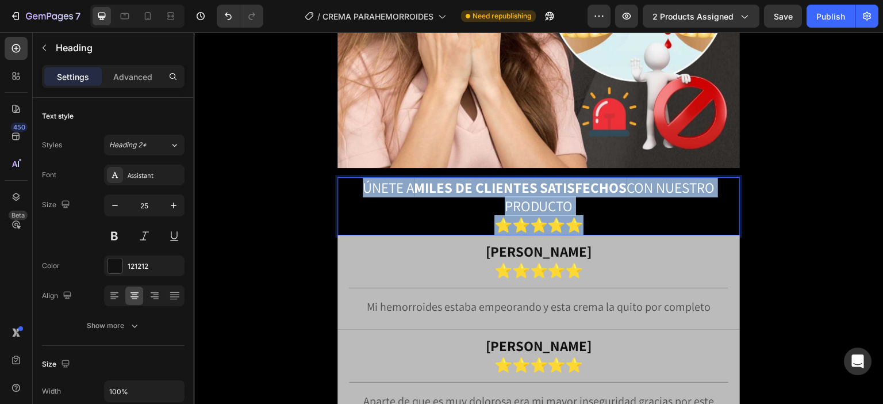
copy p "ÚNETE A MILES DE CLIENTES SATISFECHOS CON NUESTRO PRODUCTO ⭐⭐⭐⭐⭐"
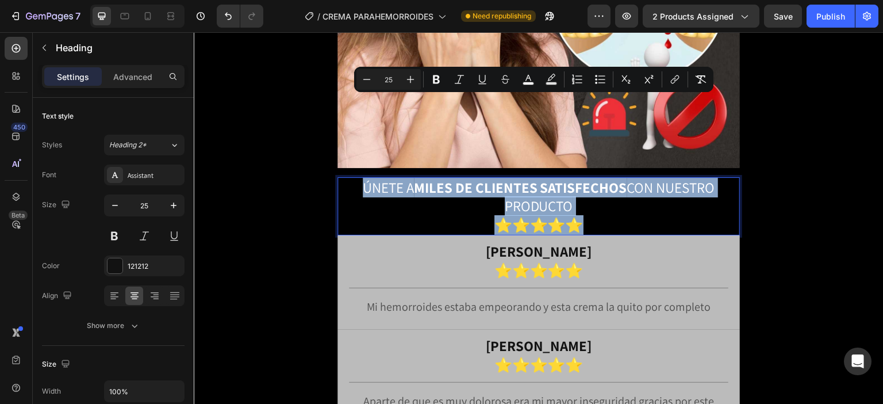
click at [577, 178] on p "ÚNETE A MILES DE CLIENTES SATISFECHOS CON NUESTRO PRODUCTO ⭐⭐⭐⭐⭐" at bounding box center [539, 206] width 400 height 56
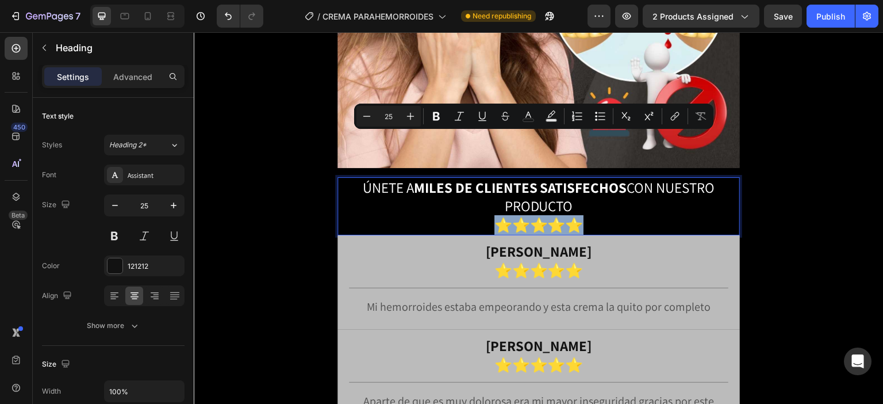
drag, startPoint x: 585, startPoint y: 141, endPoint x: 491, endPoint y: 143, distance: 94.9
click at [491, 178] on p "ÚNETE A MILES DE CLIENTES SATISFECHOS CON NUESTRO PRODUCTO ⭐⭐⭐⭐⭐" at bounding box center [539, 206] width 400 height 56
copy p "⭐⭐⭐⭐⭐"
click at [622, 241] on h2 "[PERSON_NAME] ⭐⭐⭐⭐⭐" at bounding box center [539, 261] width 380 height 40
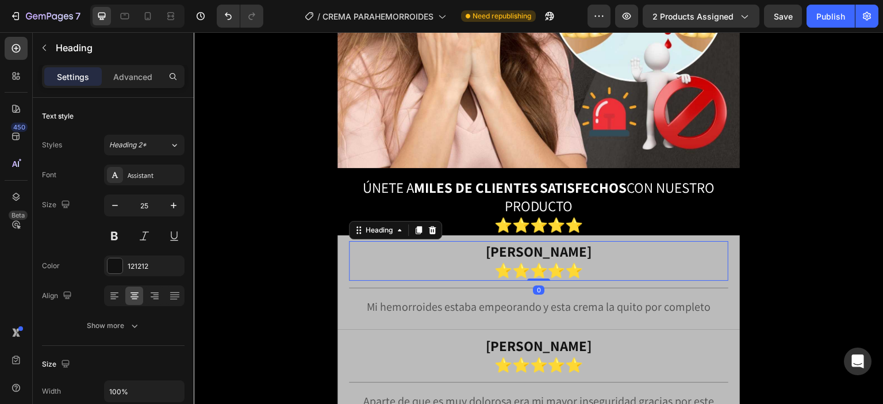
click at [621, 241] on h2 "[PERSON_NAME] ⭐⭐⭐⭐⭐" at bounding box center [539, 261] width 380 height 40
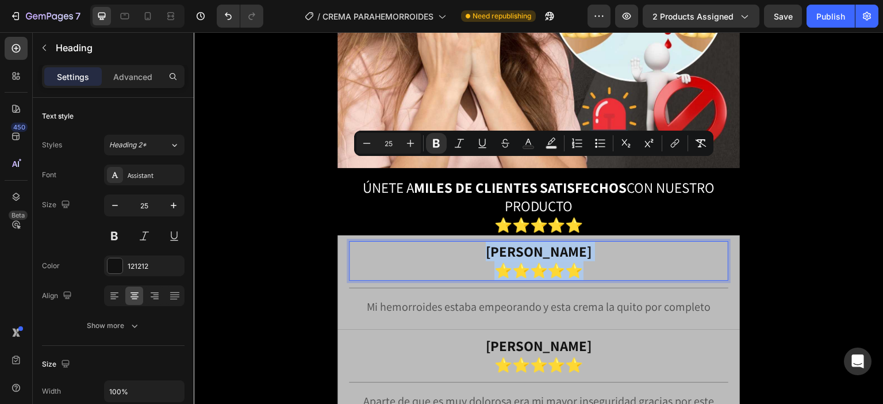
copy p "[PERSON_NAME] ⭐⭐⭐⭐⭐"
click at [342, 235] on div "[PERSON_NAME] ⭐⭐⭐⭐⭐ Heading 0 Title Line Mi [MEDICAL_DATA] estaba empeorando y …" at bounding box center [539, 282] width 403 height 94
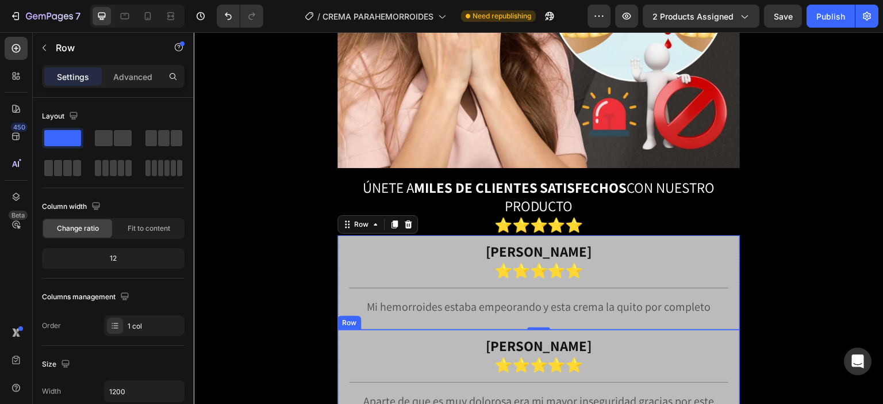
click at [341, 330] on div "[PERSON_NAME] ⭐⭐⭐⭐⭐ Heading Title Line Aparte de que es muy dolorosa era mi may…" at bounding box center [539, 387] width 403 height 115
click at [342, 235] on div "⁠⁠⁠⁠⁠⁠⁠ [PERSON_NAME] ⭐⭐⭐⭐⭐ Heading Title Line Mi [MEDICAL_DATA] estaba empeora…" at bounding box center [539, 282] width 403 height 94
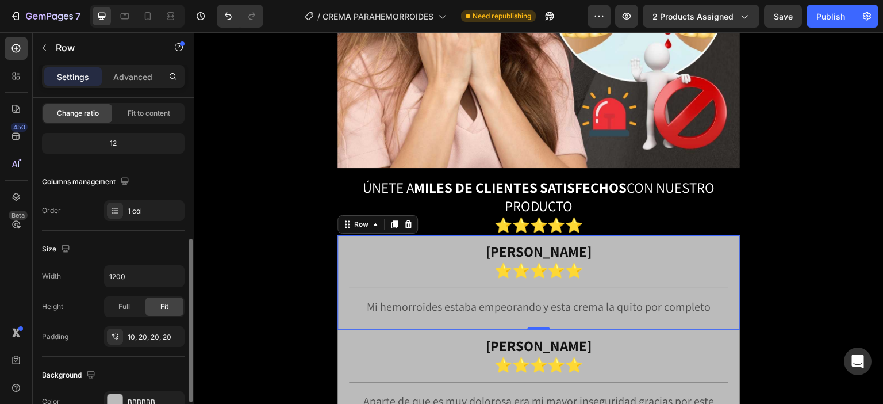
scroll to position [173, 0]
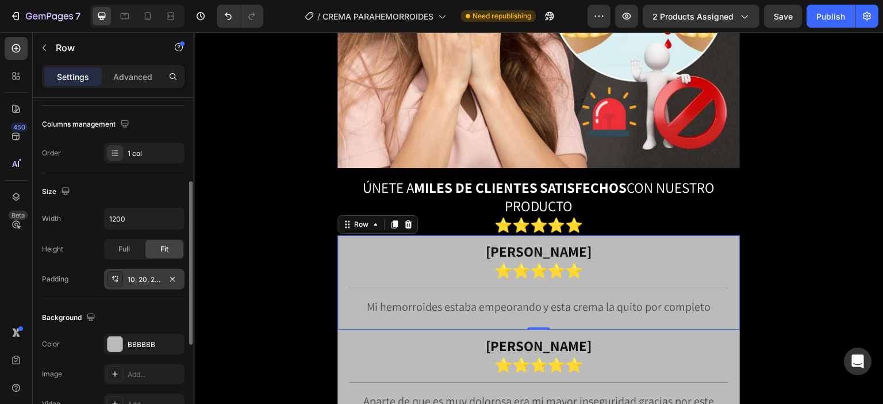
click at [147, 278] on div "10, 20, 20, 20" at bounding box center [144, 279] width 33 height 10
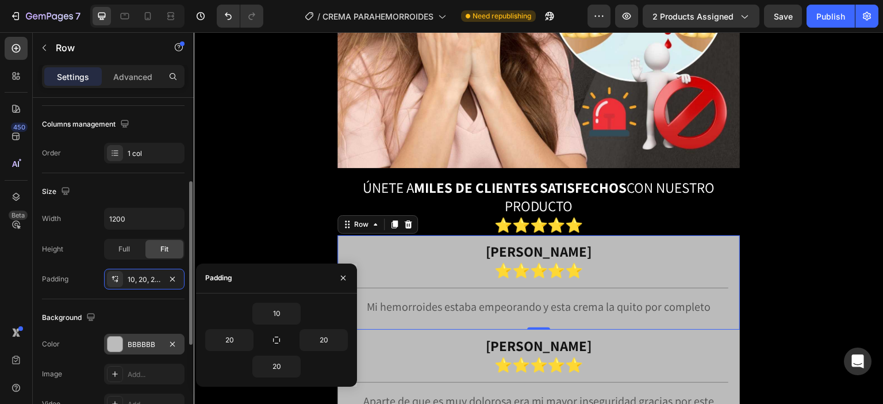
click at [146, 344] on div "BBBBBB" at bounding box center [144, 344] width 33 height 10
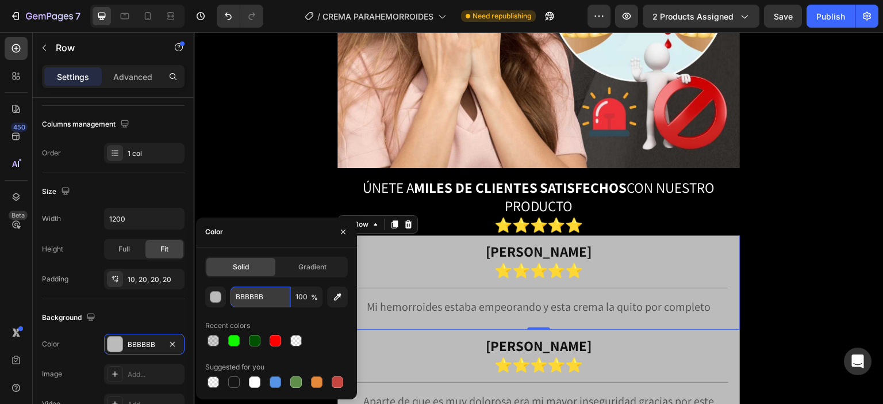
click at [254, 297] on input "BBBBBB" at bounding box center [261, 296] width 60 height 21
click at [442, 242] on p "⁠⁠⁠⁠⁠⁠⁠ [PERSON_NAME] ⭐⭐⭐⭐⭐" at bounding box center [538, 260] width 377 height 37
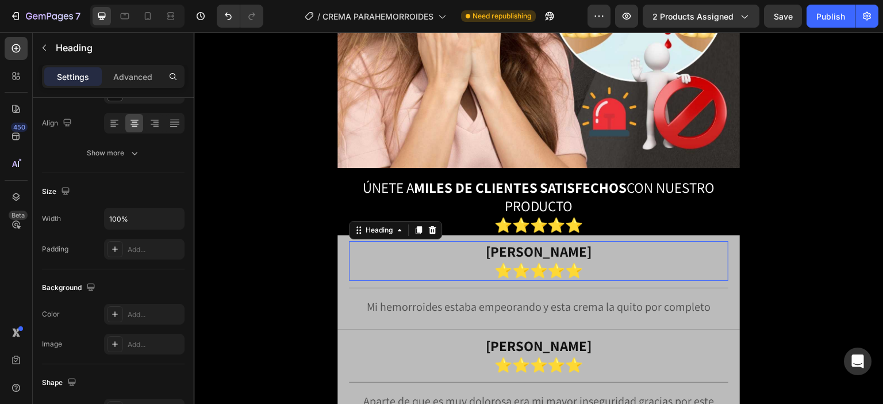
click at [446, 242] on p "[PERSON_NAME] ⭐⭐⭐⭐⭐" at bounding box center [538, 260] width 377 height 37
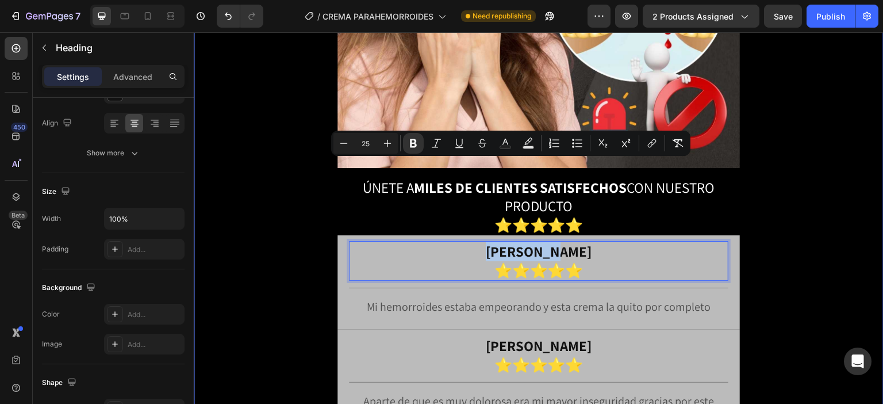
scroll to position [0, 0]
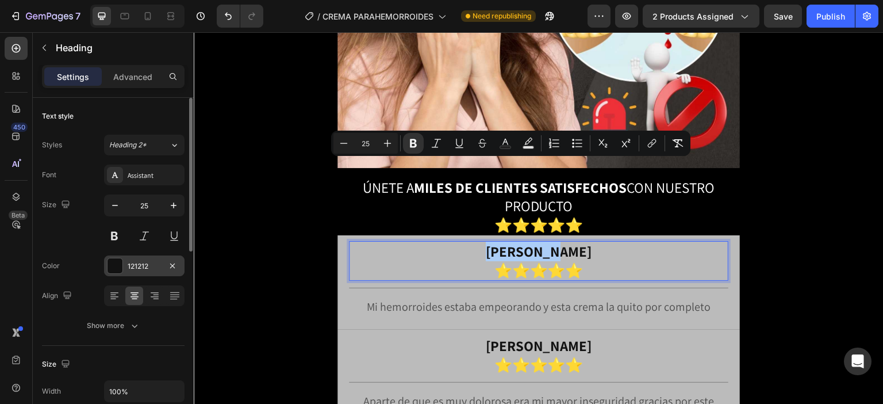
click at [153, 261] on div "121212" at bounding box center [144, 266] width 33 height 10
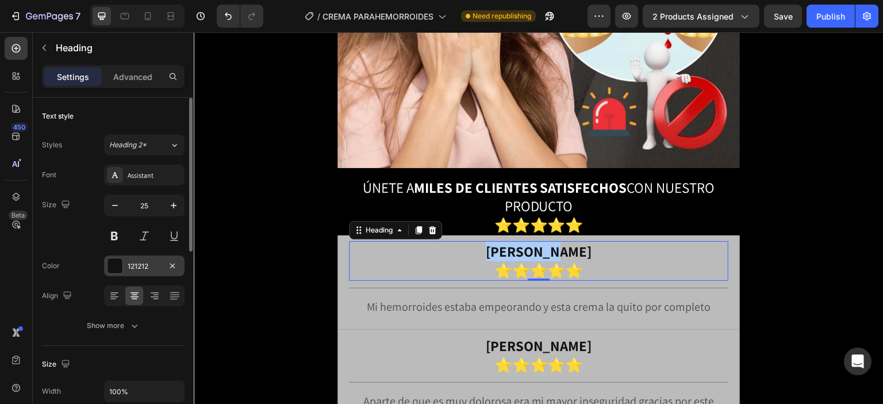
click at [156, 267] on div "121212" at bounding box center [144, 266] width 33 height 10
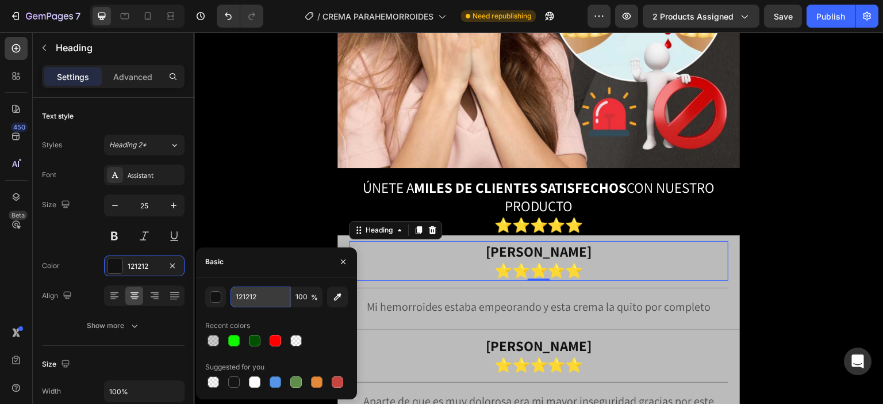
click at [265, 301] on input "121212" at bounding box center [261, 296] width 60 height 21
click at [374, 237] on div "⁠⁠⁠⁠⁠⁠⁠ [PERSON_NAME] ⭐⭐⭐⭐⭐ Heading 0 Title Line Mi [MEDICAL_DATA] estaba empeo…" at bounding box center [539, 282] width 403 height 94
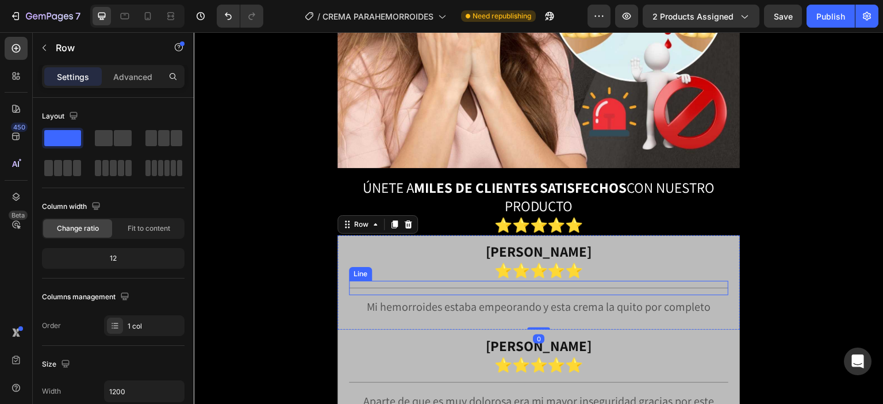
click at [404, 281] on div "Title Line" at bounding box center [539, 288] width 380 height 14
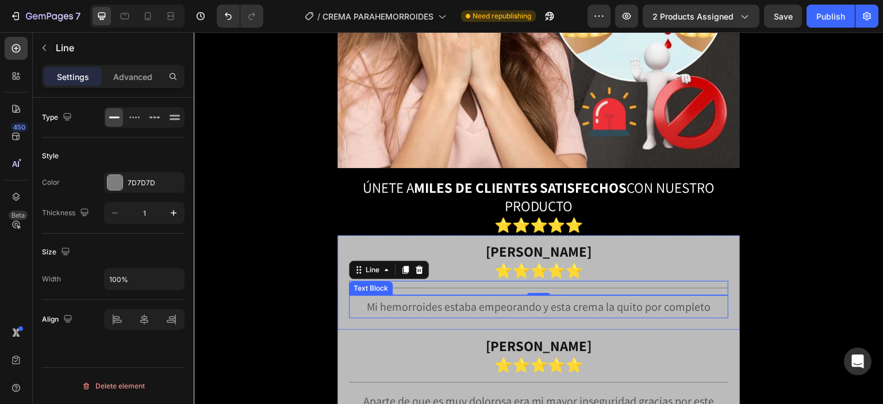
click at [540, 296] on p "Mi hemorroides estaba empeorando y esta crema la quito por completo" at bounding box center [538, 306] width 377 height 21
